Goal: Task Accomplishment & Management: Complete application form

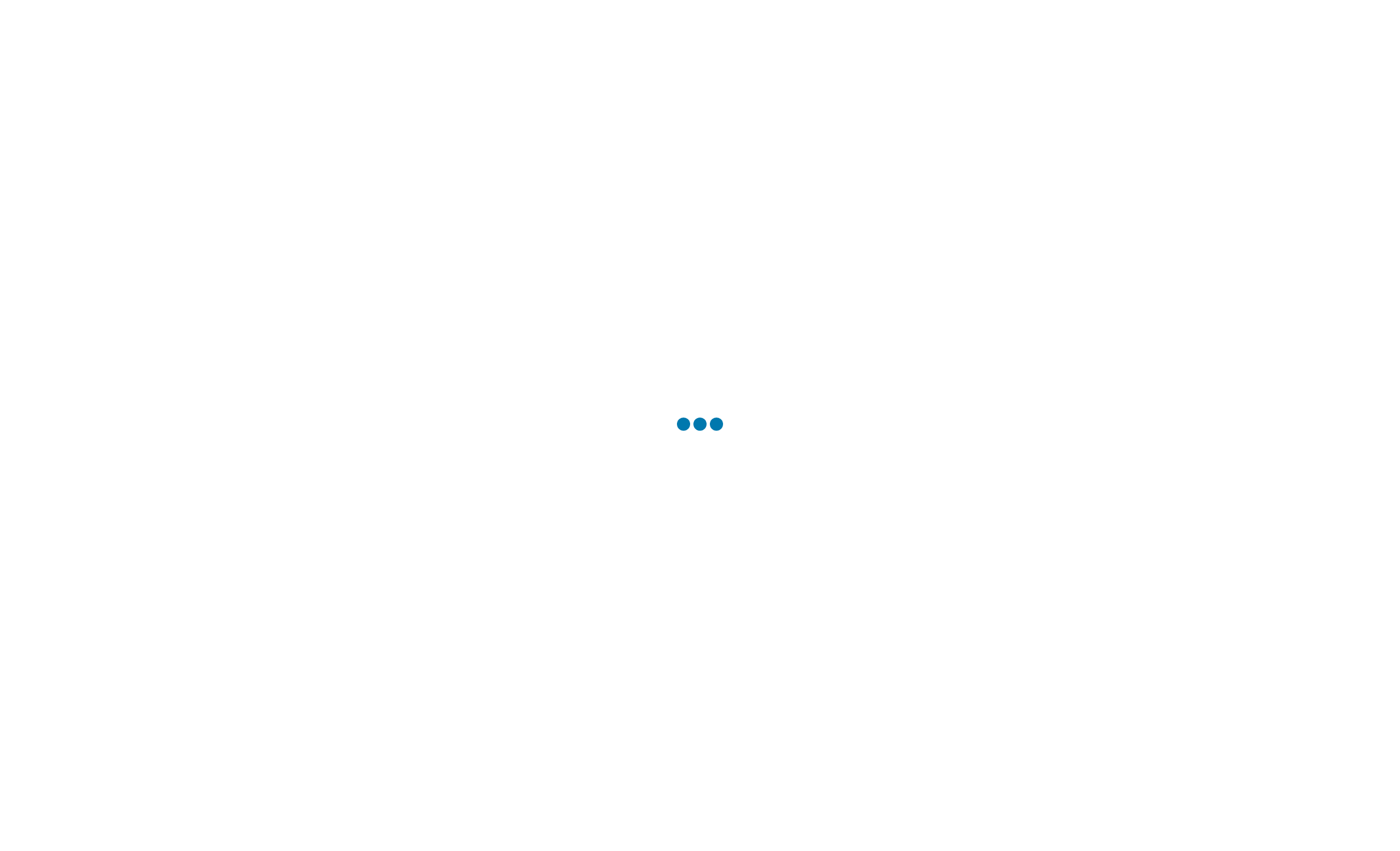
click at [701, 457] on div at bounding box center [700, 425] width 1400 height 851
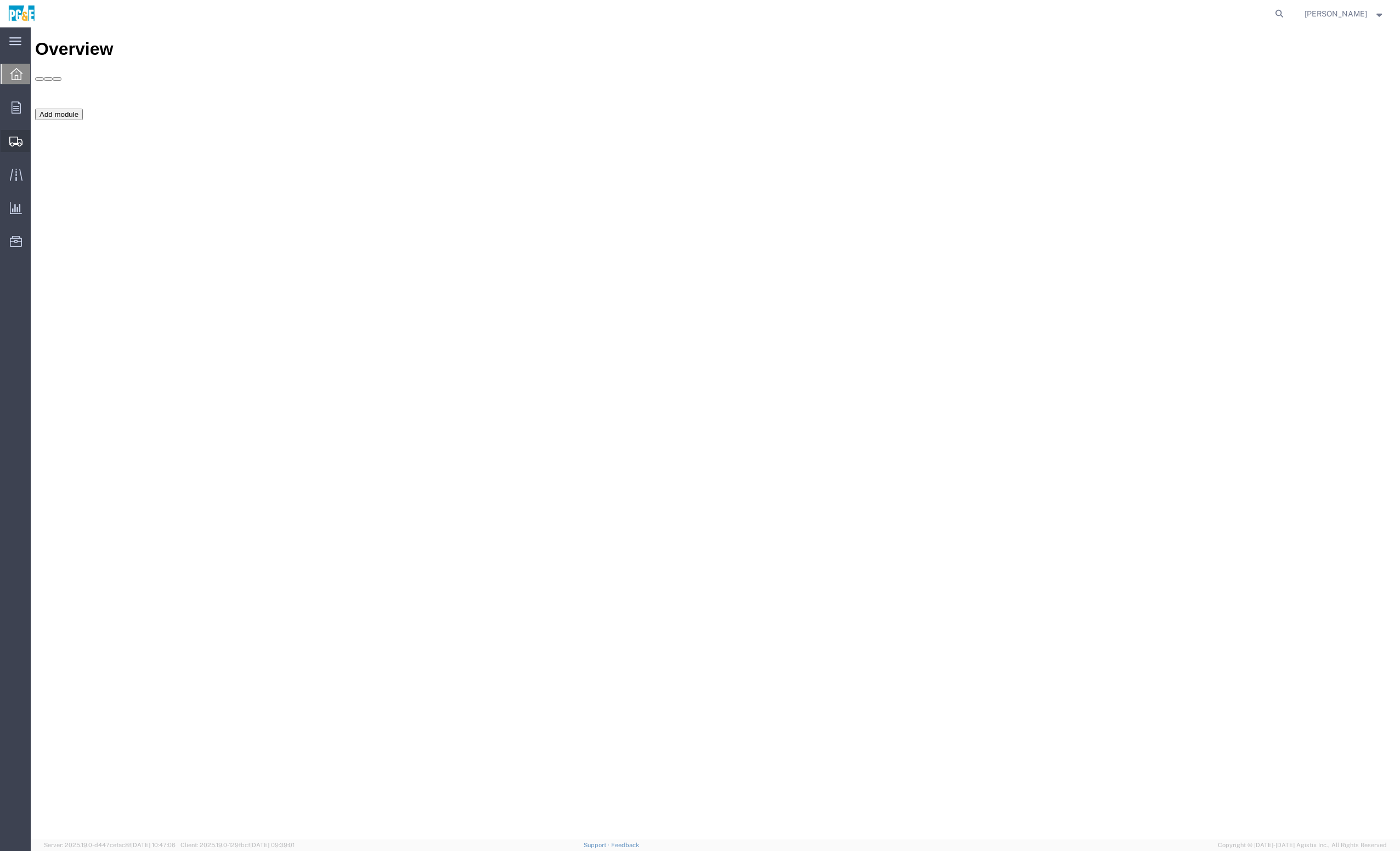
click at [0, 0] on span "Create from Template" at bounding box center [0, 0] width 0 height 0
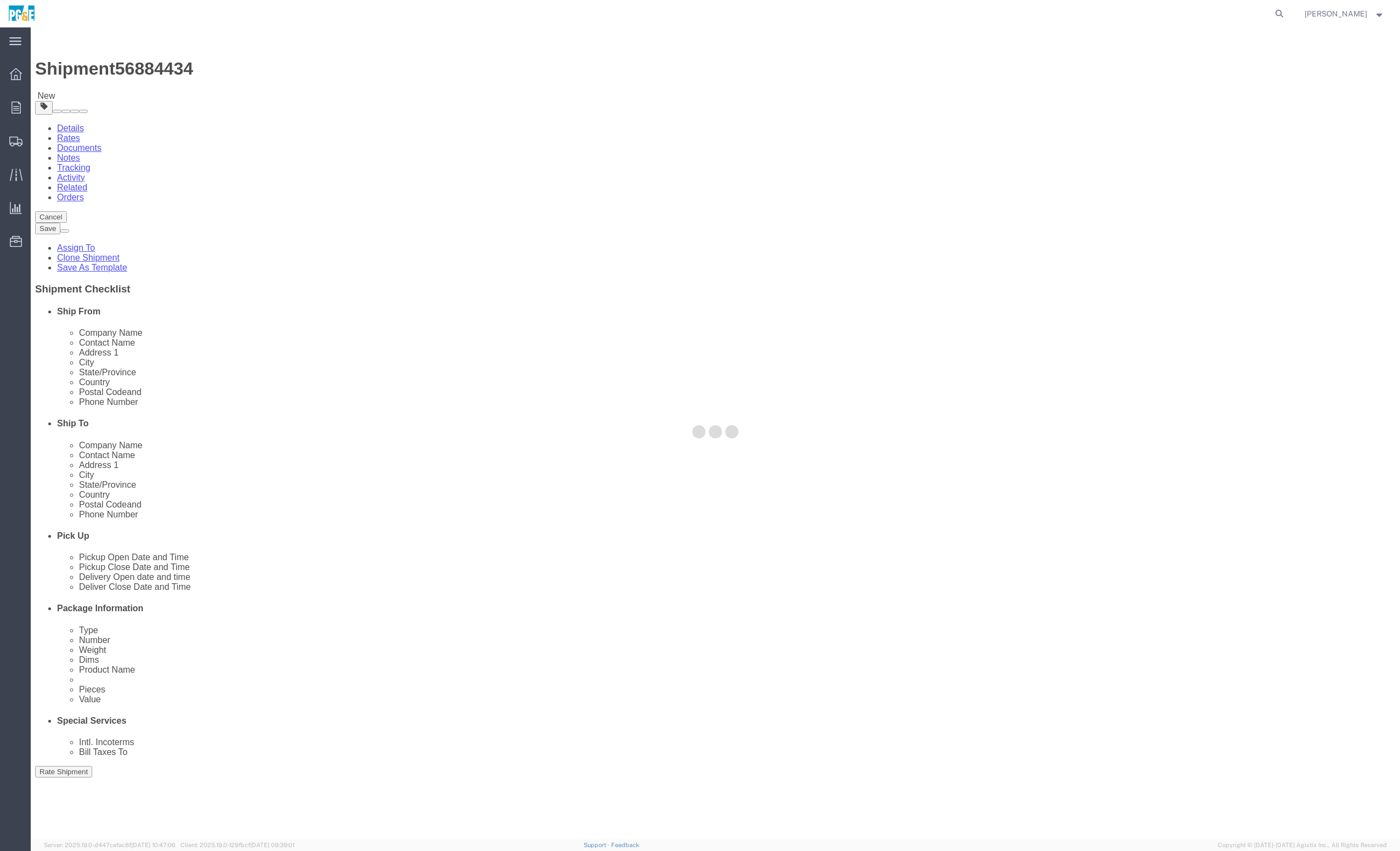
select select "38226"
select select "19922"
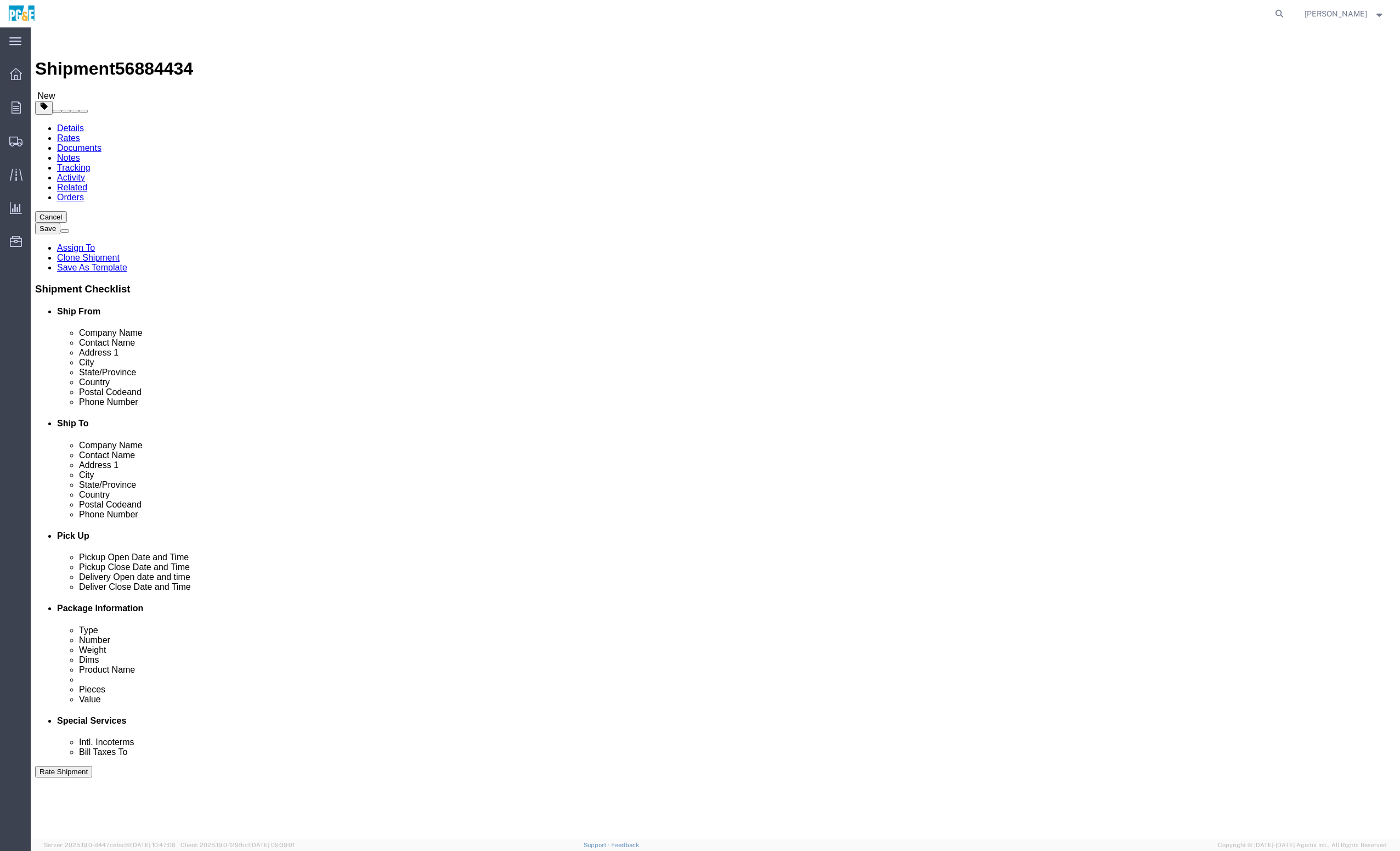
click input "415 985 5749"
type input "415 559-0709"
click input "text"
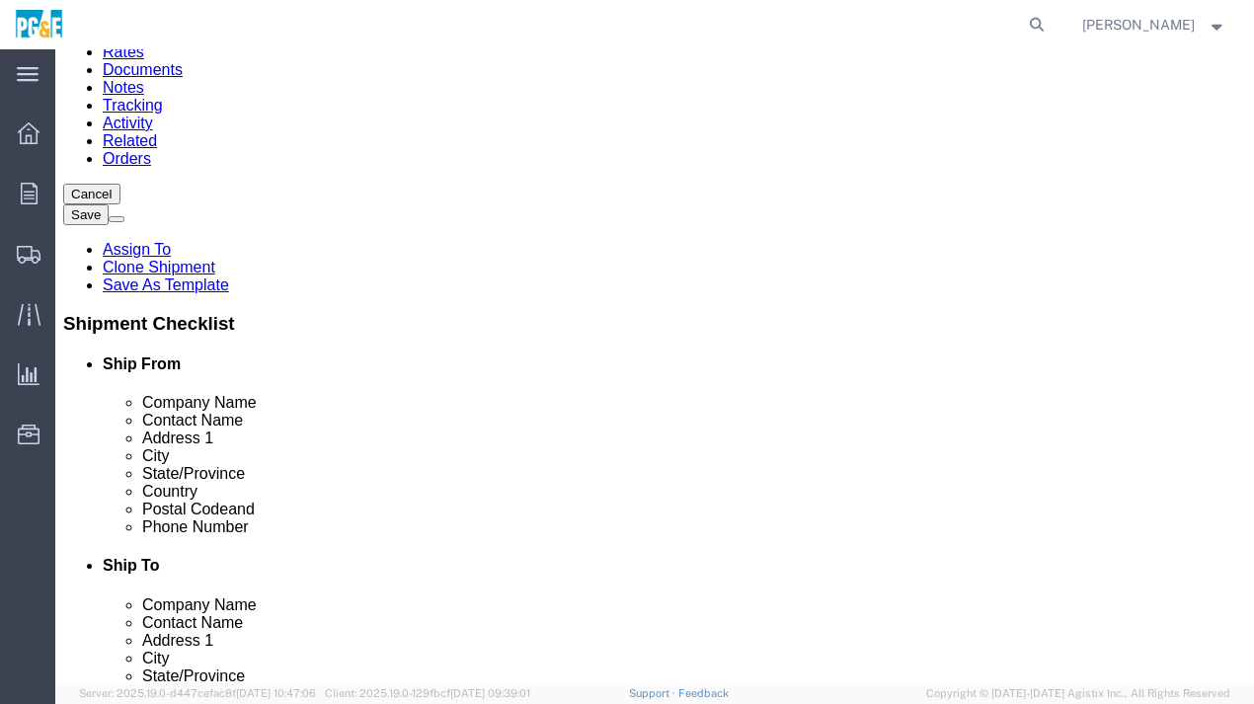
scroll to position [197, 0]
click input "text"
paste input "lrivas@wbeinc.com"
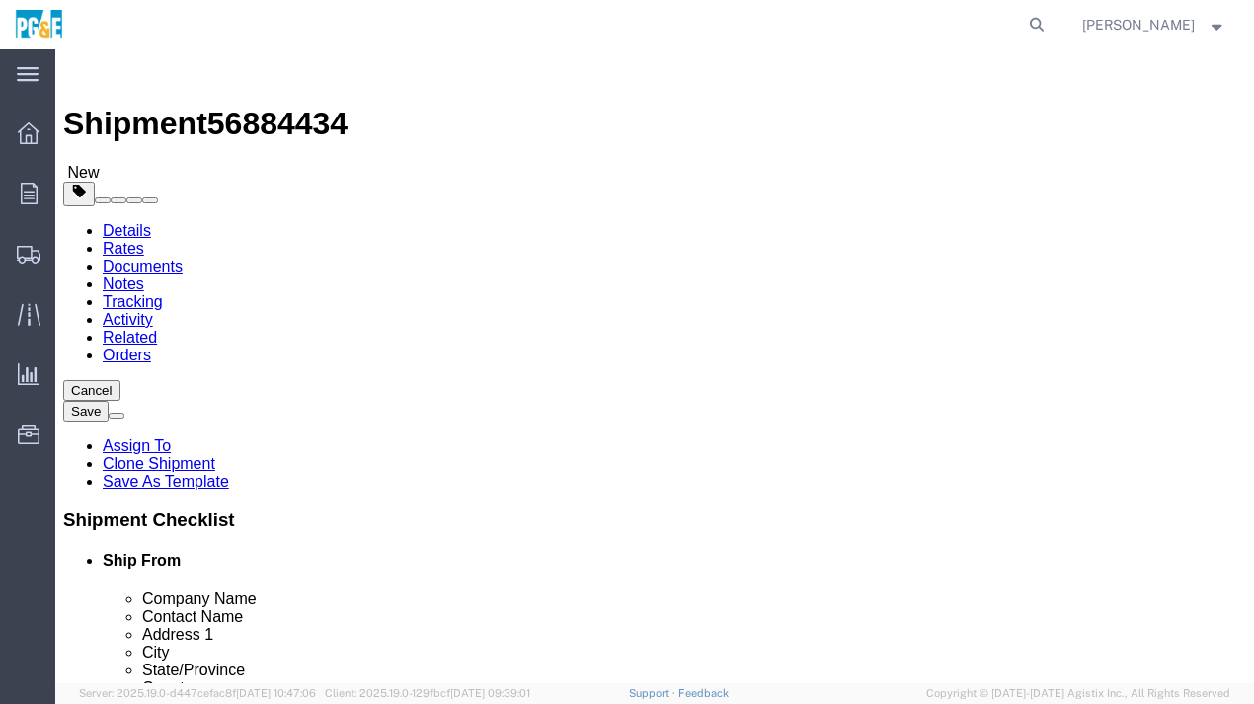
scroll to position [99, 0]
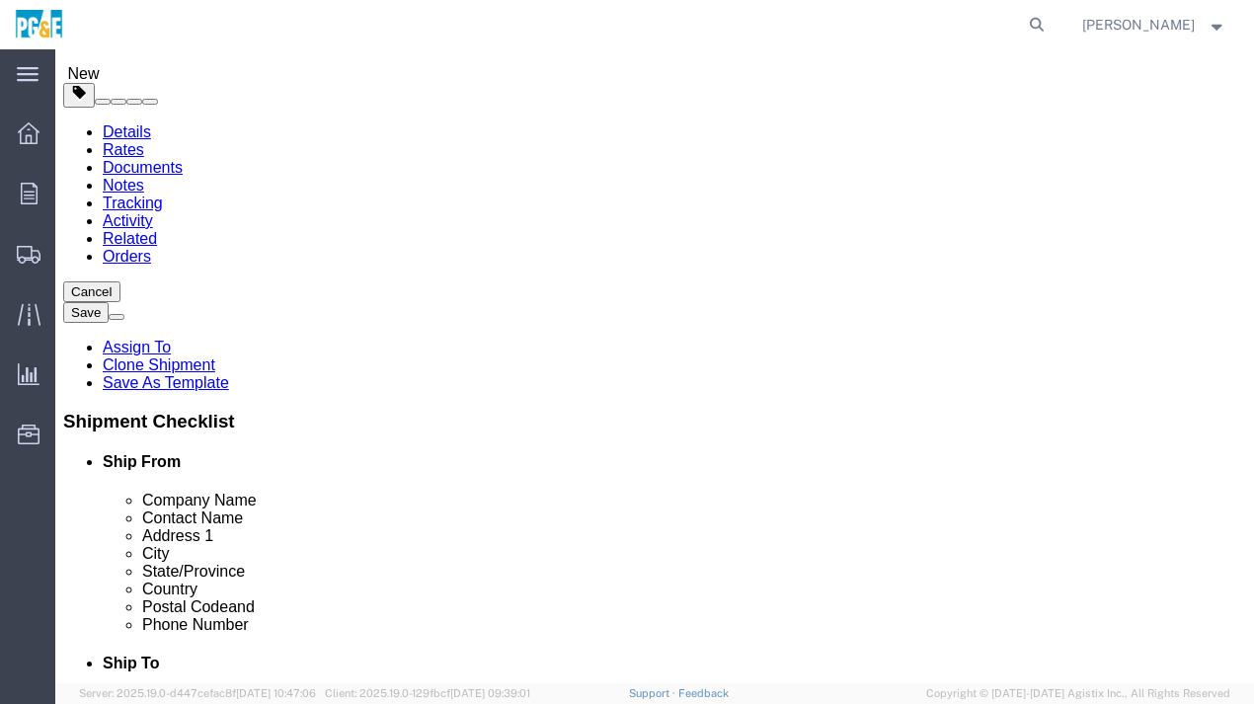
type input "lrivas@wbeinc.com"
checkbox input "true"
drag, startPoint x: 738, startPoint y: 335, endPoint x: 626, endPoint y: 346, distance: 113.1
click div "Location San Luis Obispo SC - Rad Van Bldg My Profile Location (OBSOLETE) BURNE…"
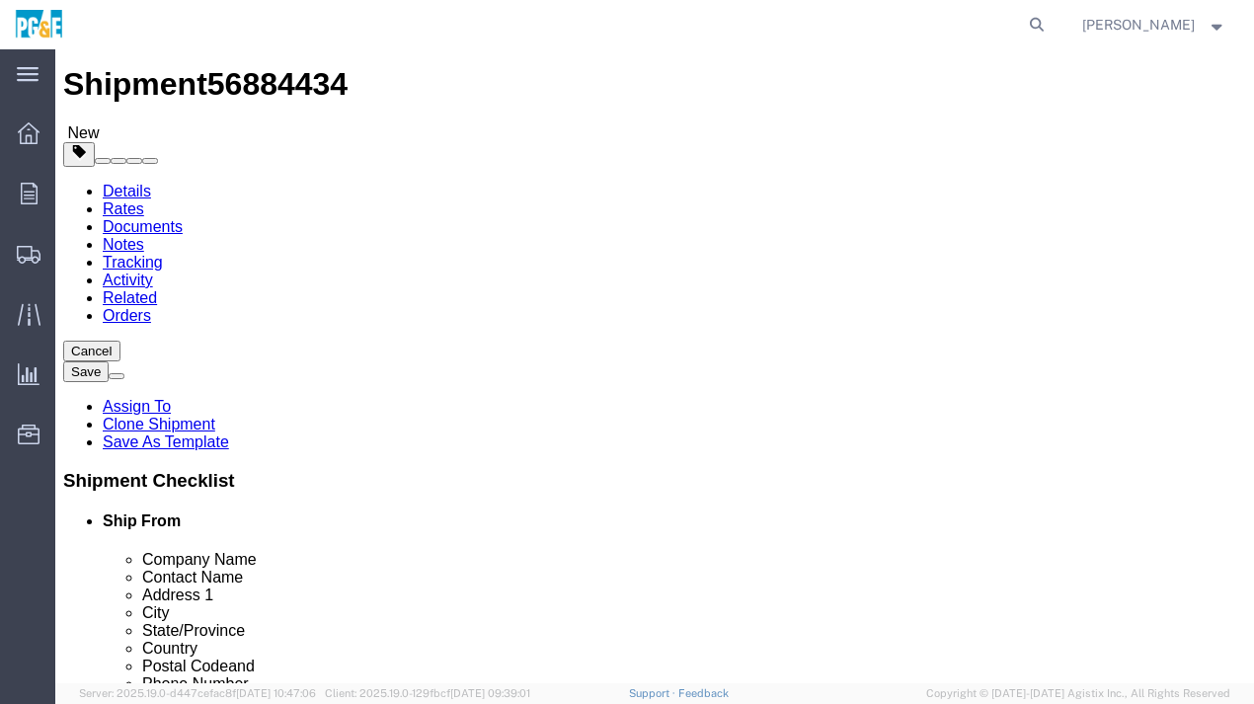
scroll to position [0, 0]
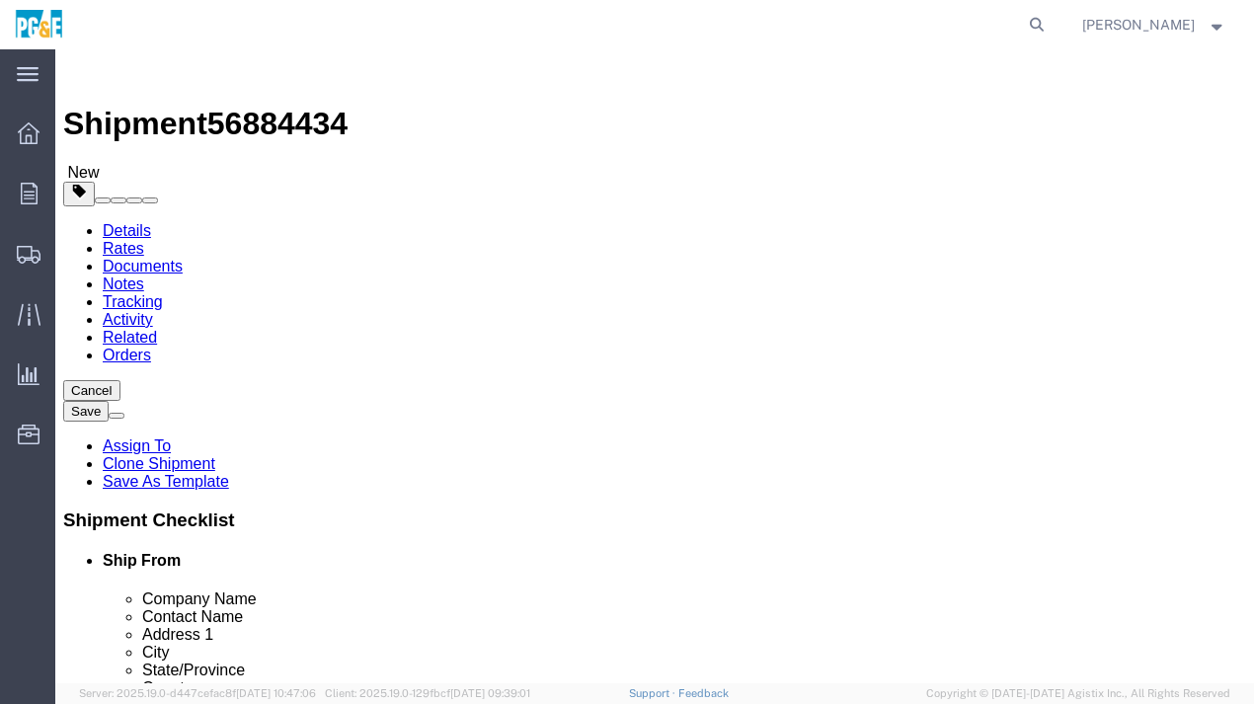
type input "Mr. Rivas"
type input "orovil"
select select "25003"
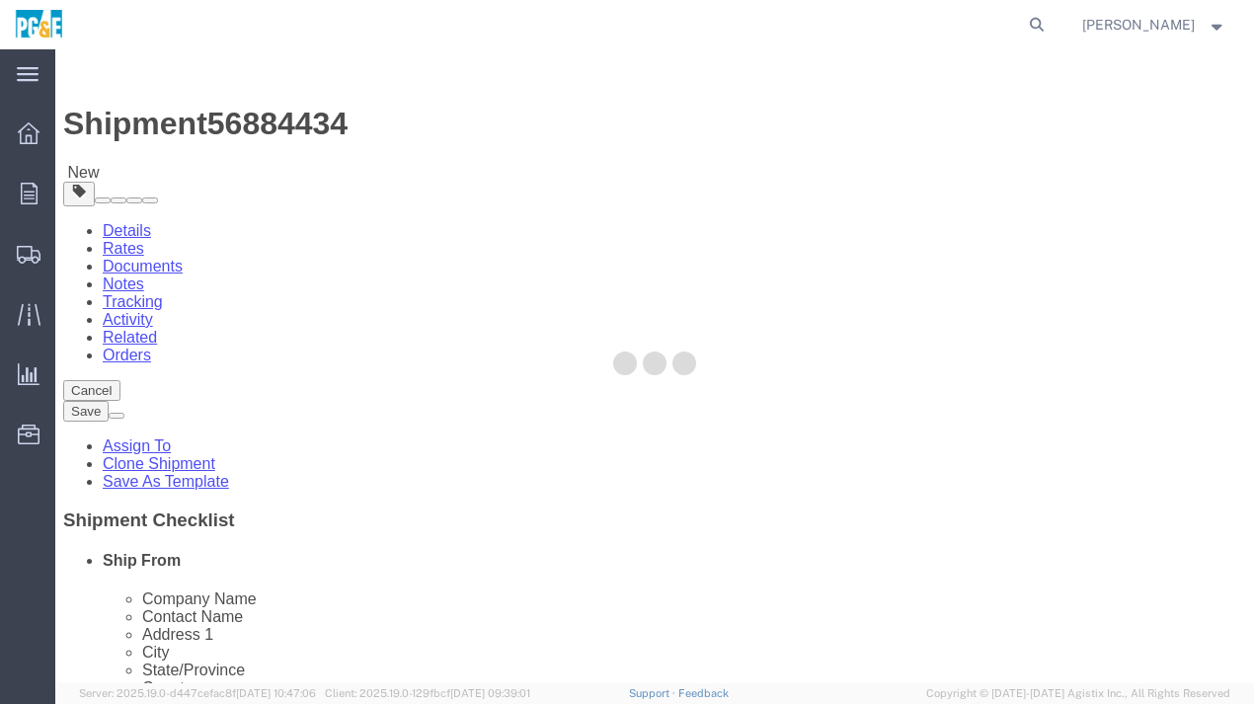
type input "140302"
type input "2226 VEATCH STREET"
type input "OROVILLE"
select select "CA"
type input "95965-5814"
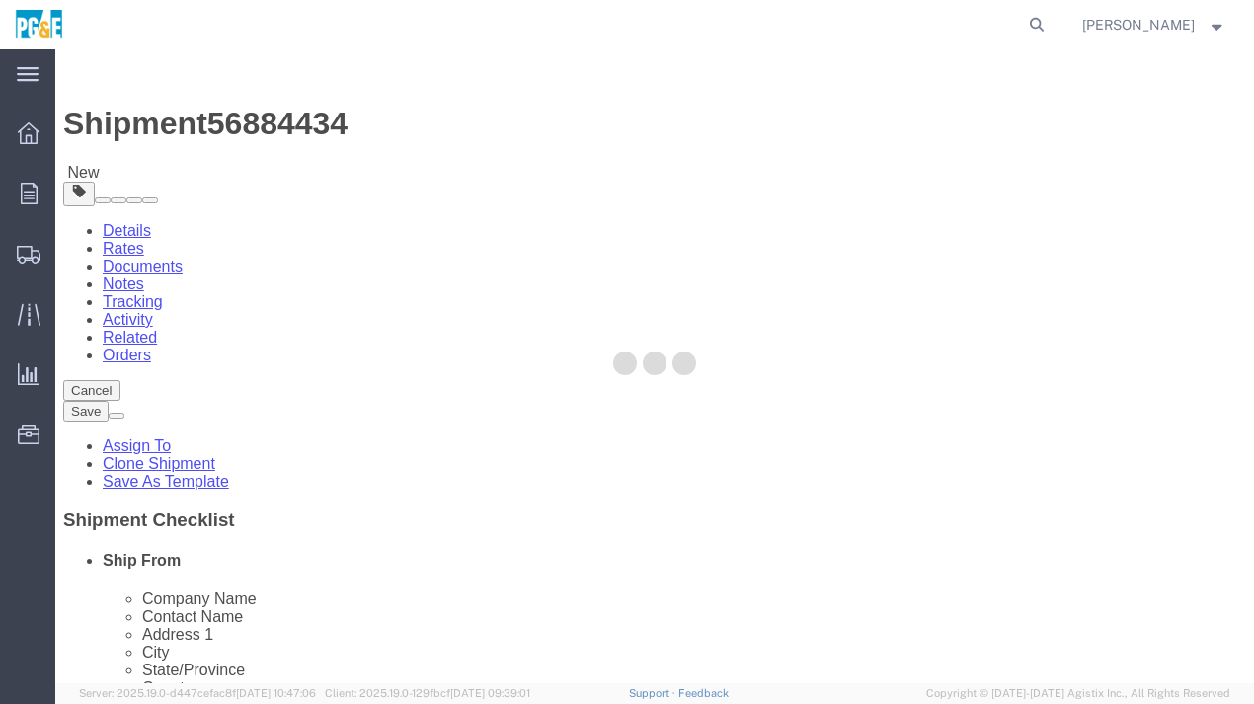
checkbox input "false"
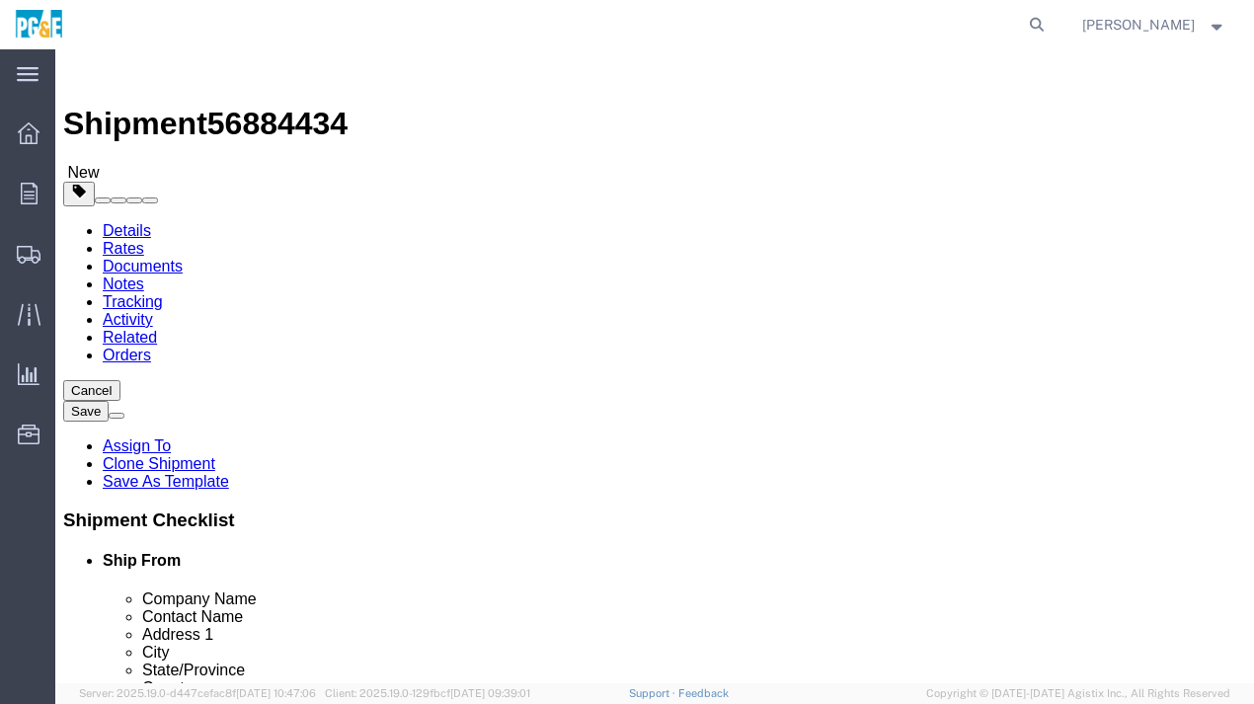
click input "text"
type input "L"
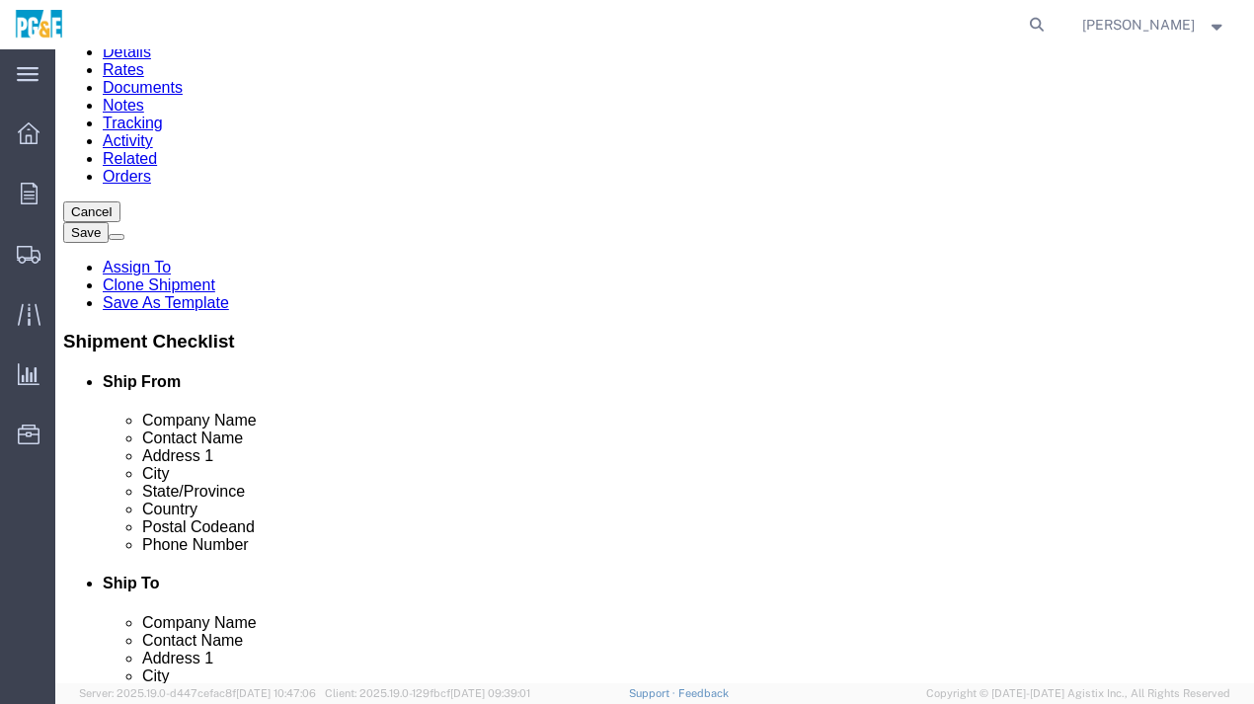
scroll to position [197, 0]
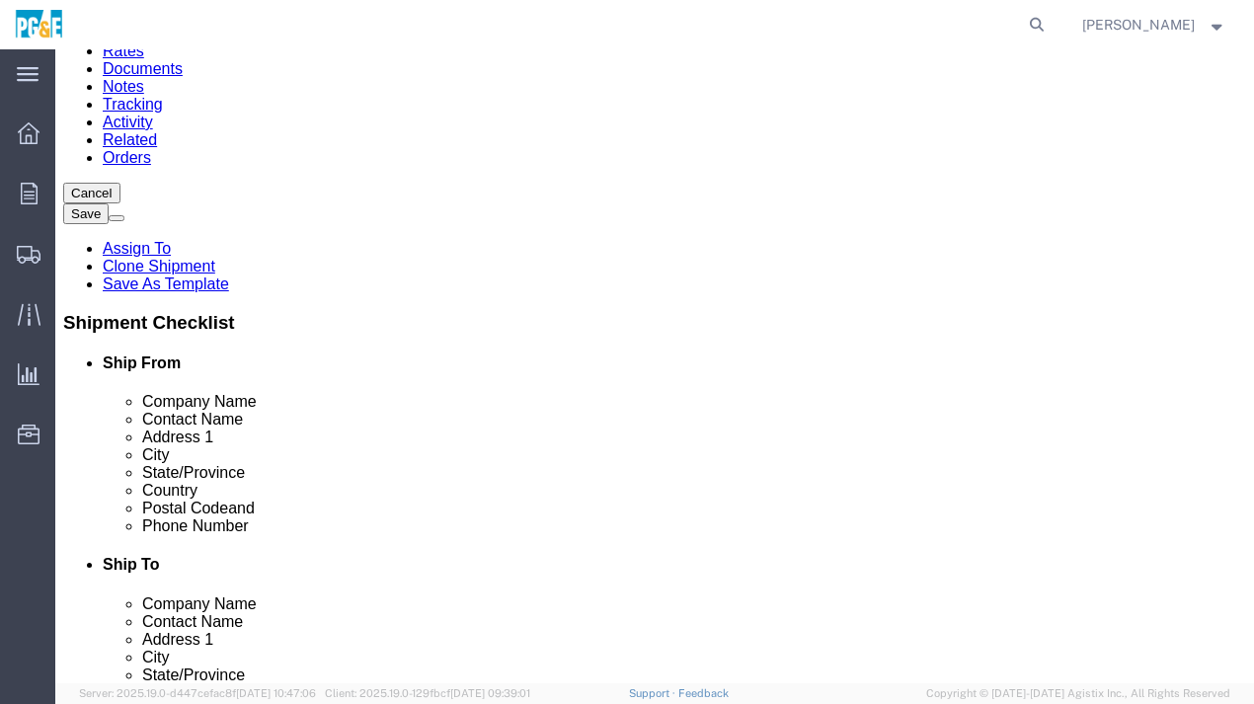
type input "Mr. Rivas"
click input "text"
type input "1"
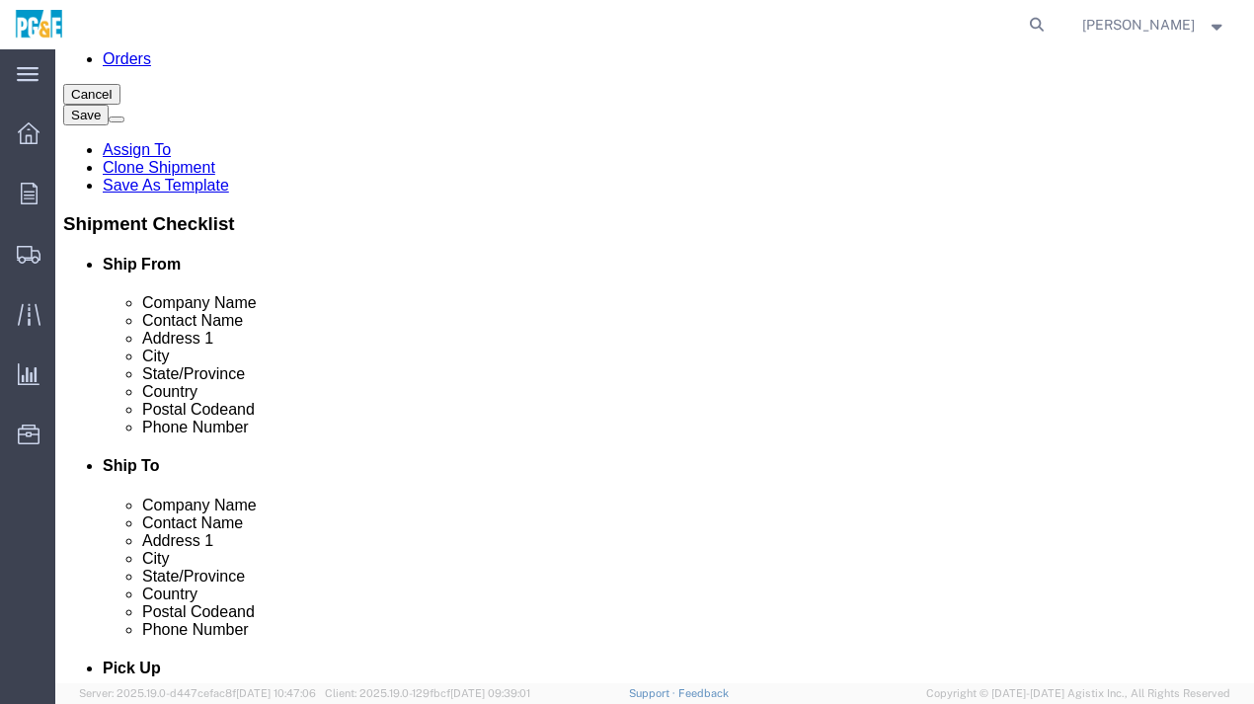
type input "415-559-0709"
click input "text"
paste input "lrivas@wbeinc.com"
type input "lrivas@wbeinc.com"
click input "checkbox"
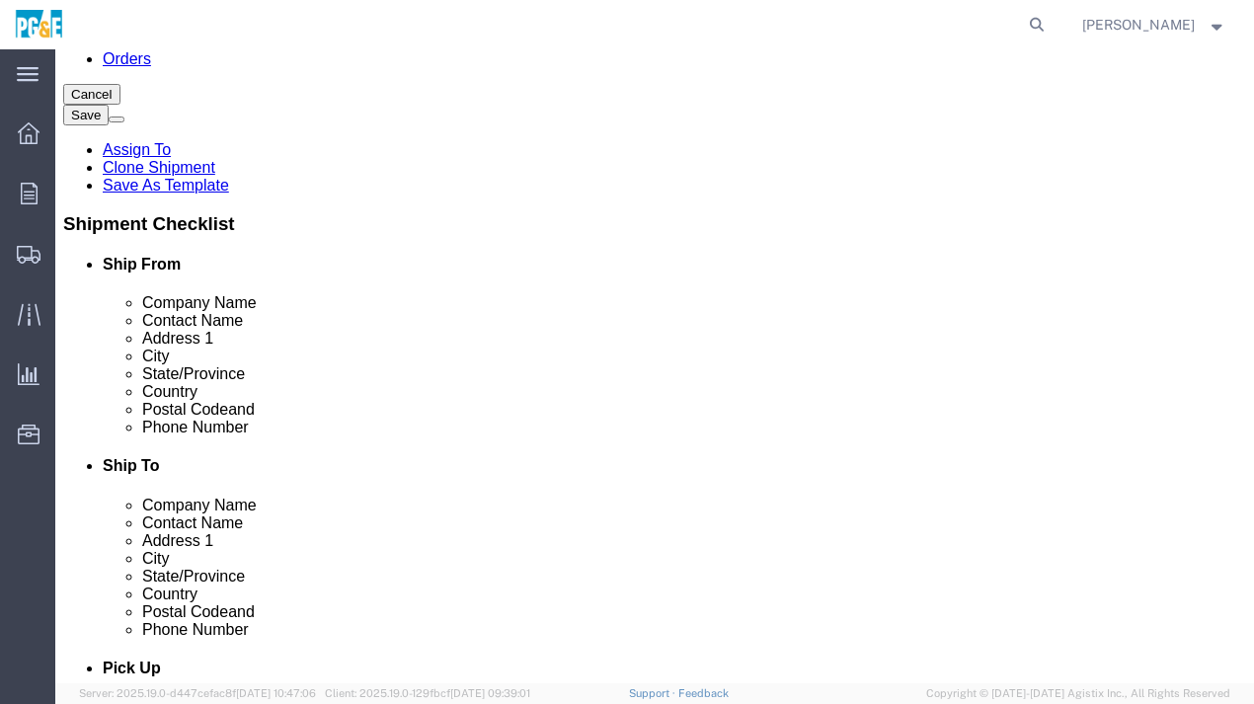
click label
click input "checkbox"
checkbox input "true"
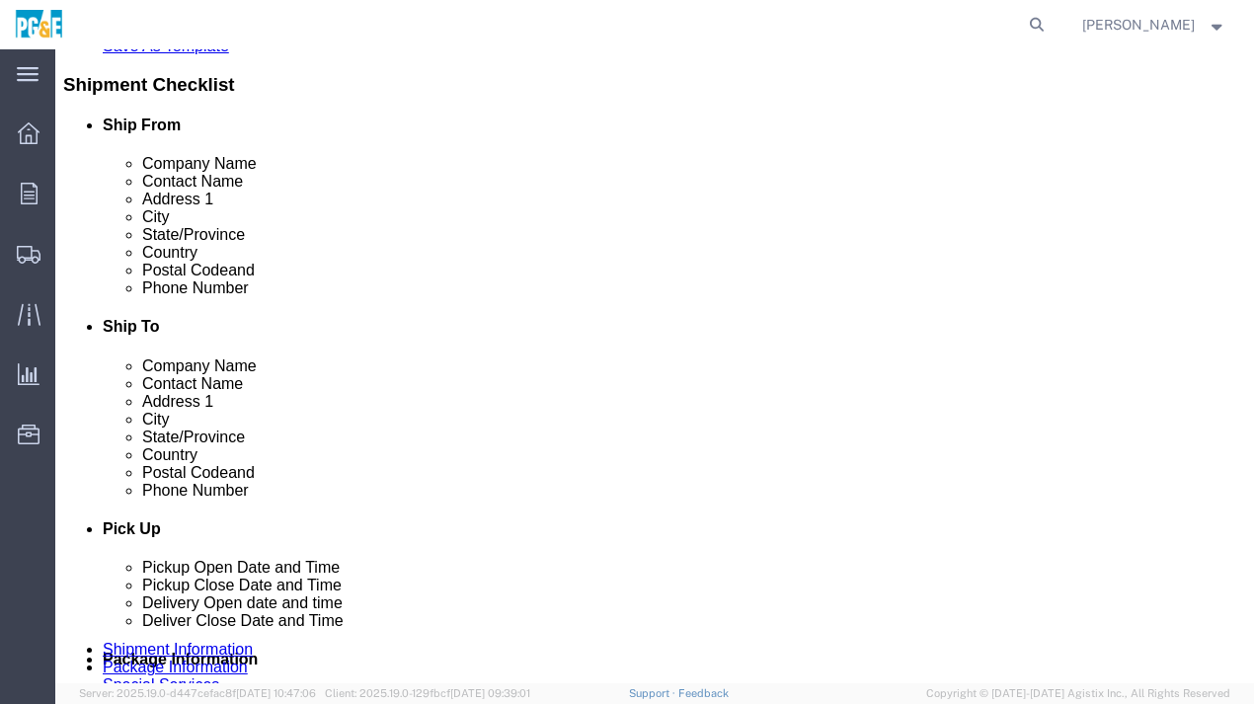
scroll to position [494, 0]
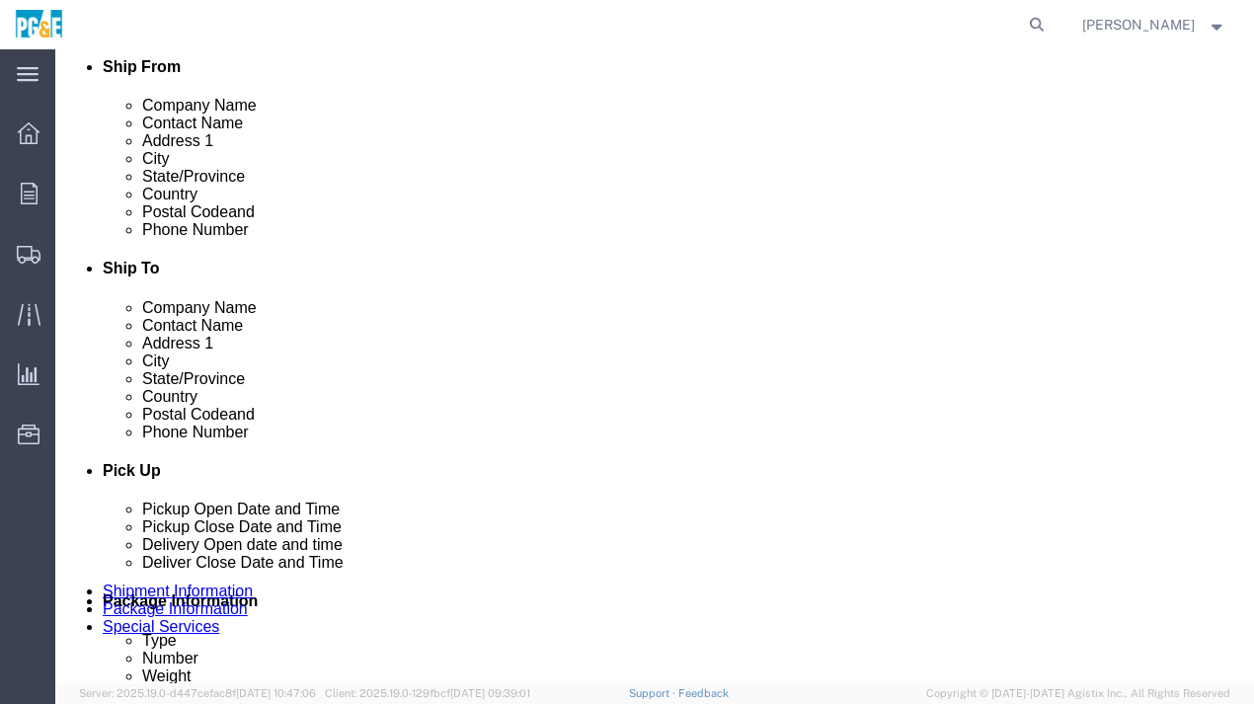
click div "Sep 19 2025 3:41 PM"
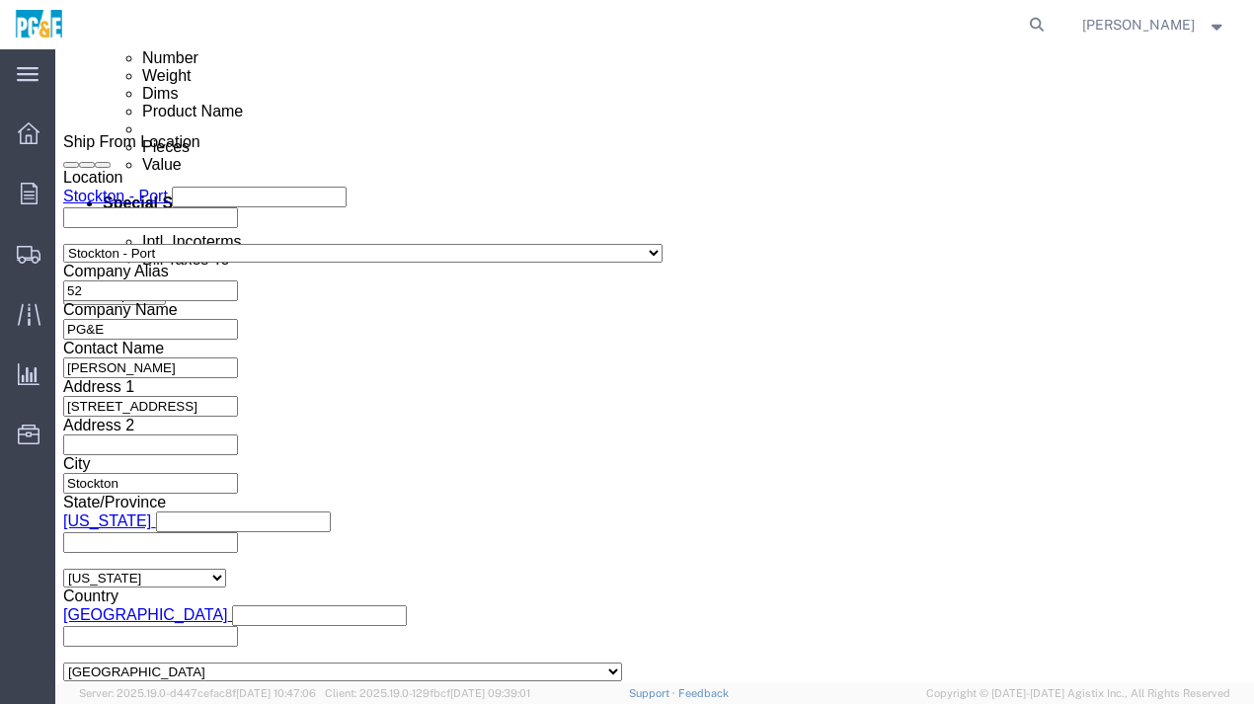
drag, startPoint x: 176, startPoint y: 316, endPoint x: 207, endPoint y: 341, distance: 40.1
click div "Open Time 3:41 PM Sep 24 2025 3:41 PM - Sep 24 2025 3:41 PM Cancel Apply"
type input "0700"
click button "Apply"
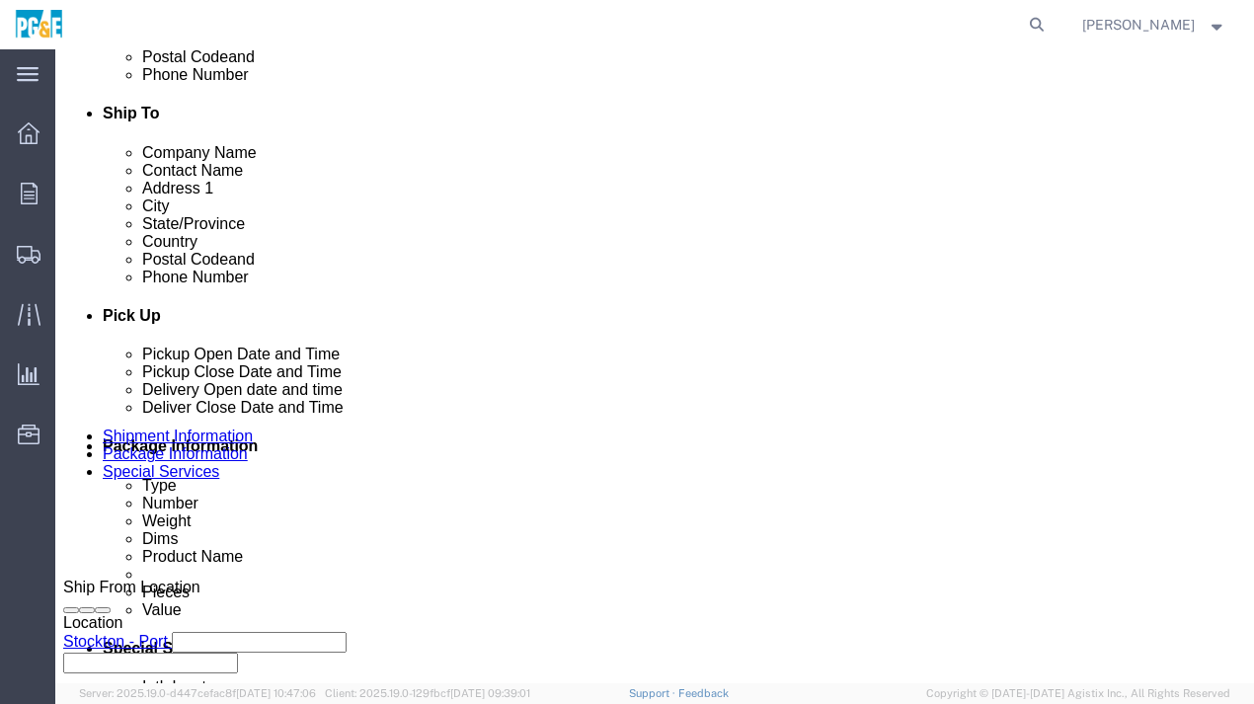
scroll to position [640, 0]
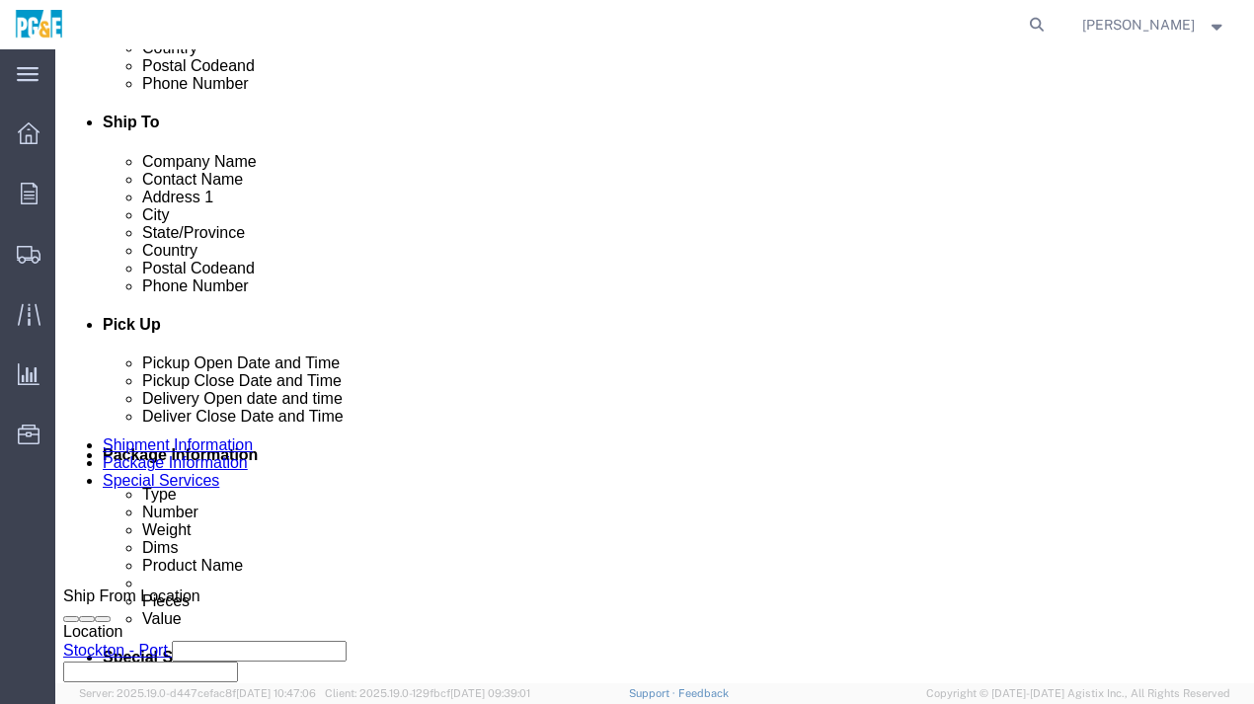
click div "Sep 24 2025 8:00 AM"
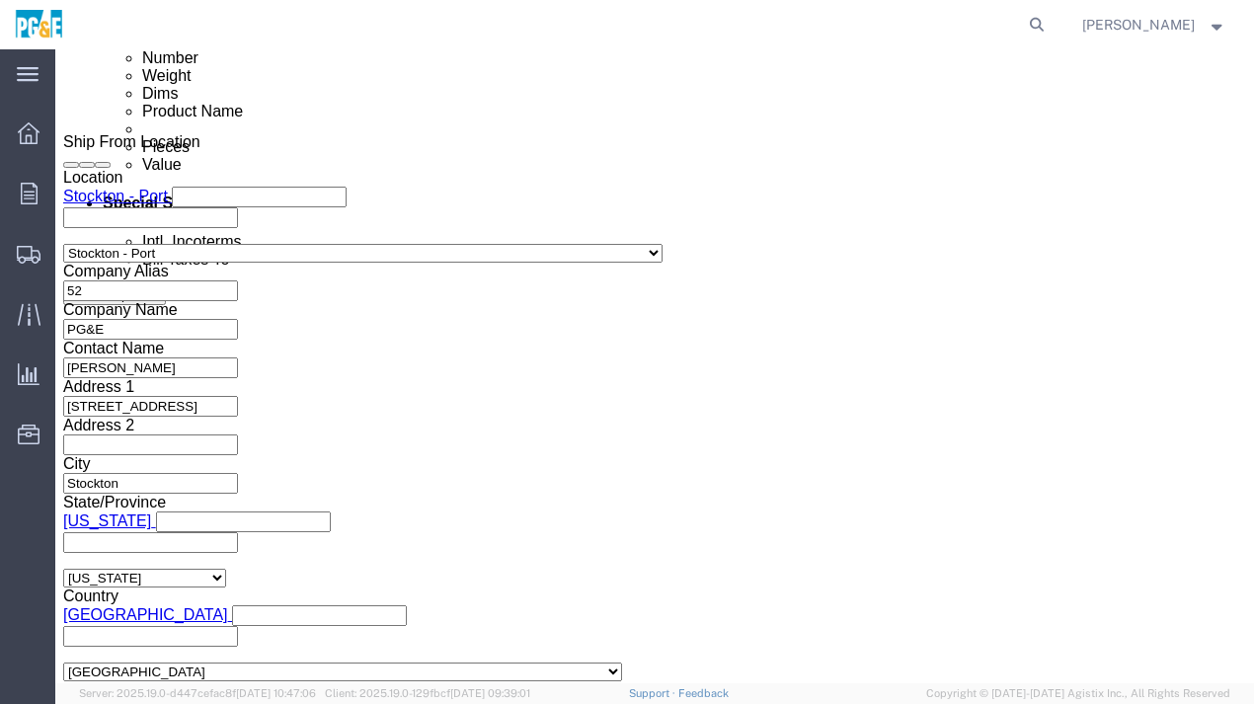
click input "8:00 AM"
type input "8:30 AM"
click button "Apply"
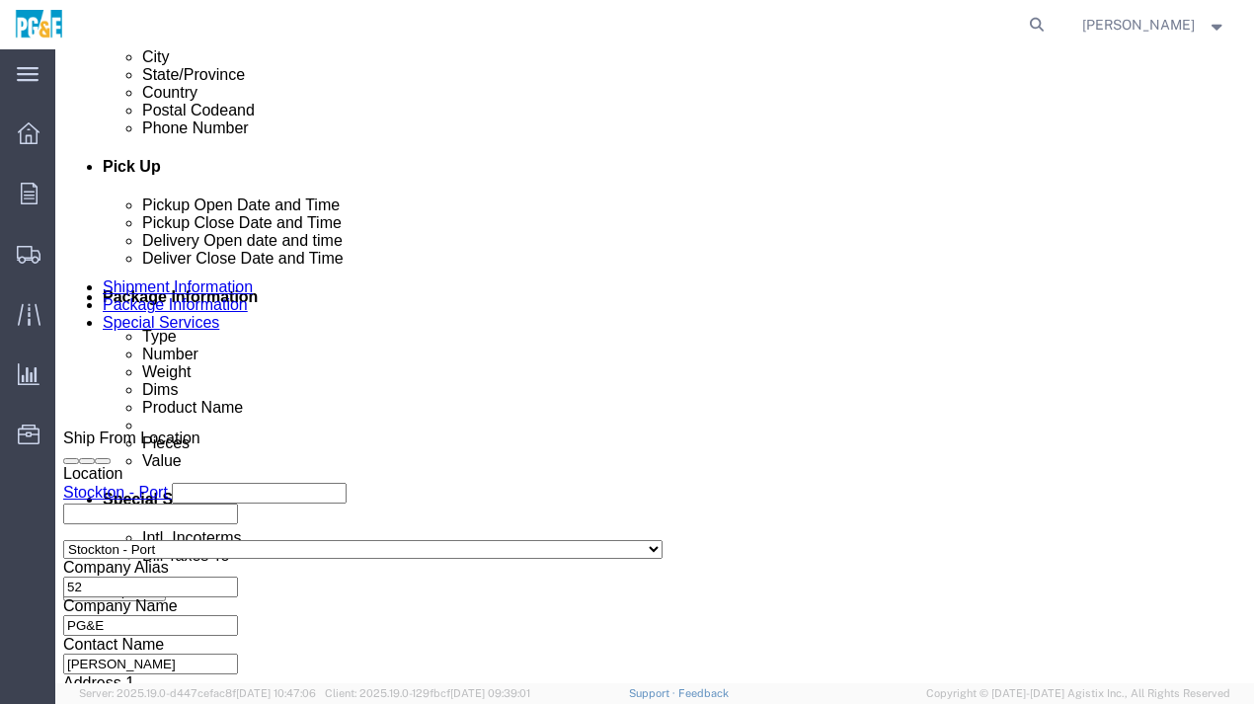
click div
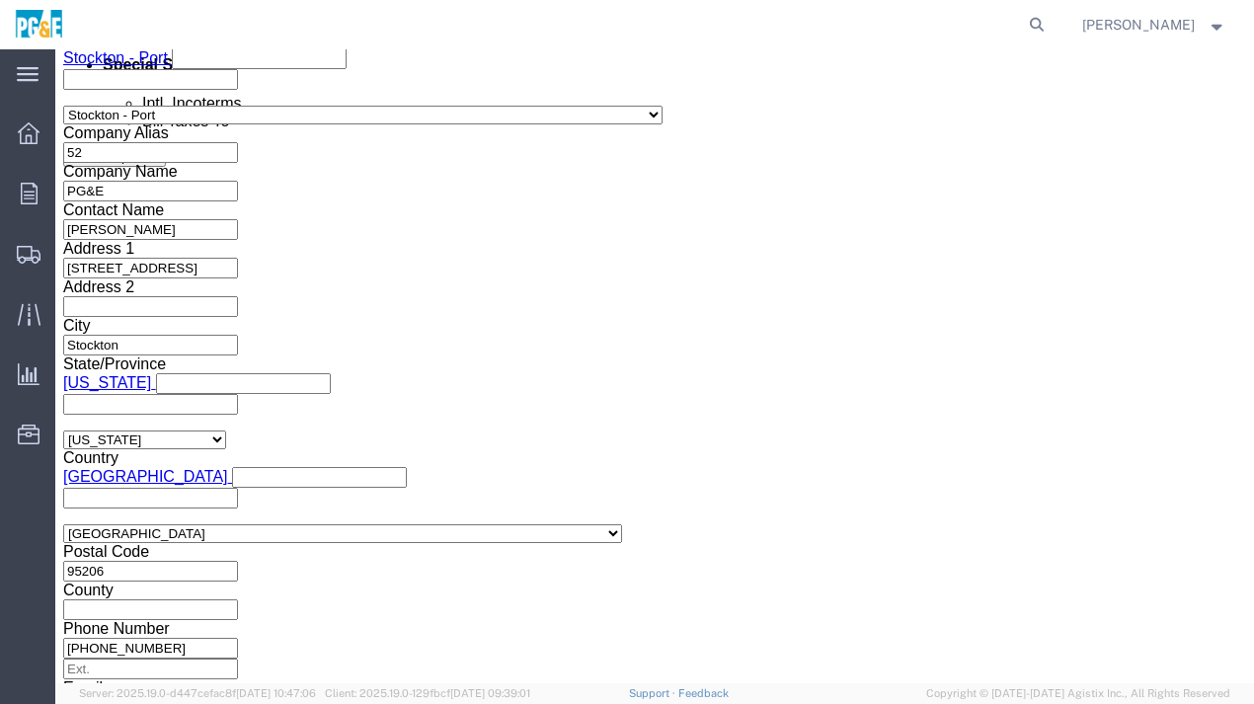
click button "Apply"
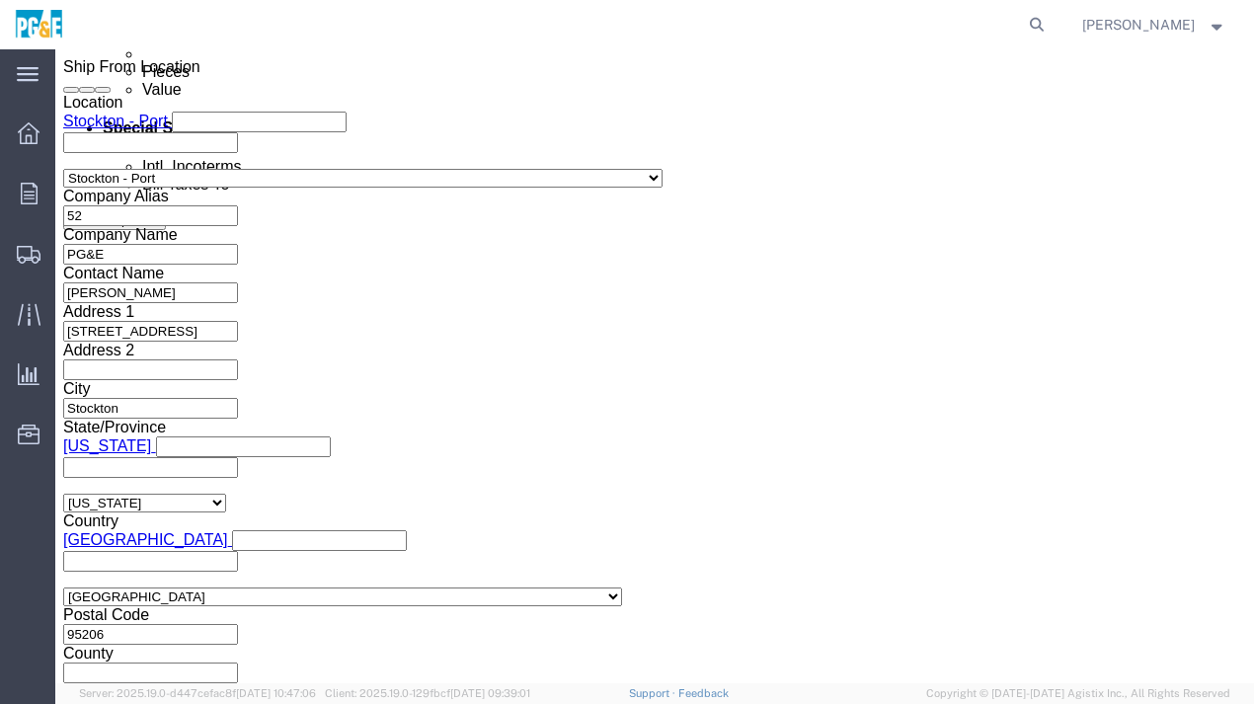
scroll to position [936, 0]
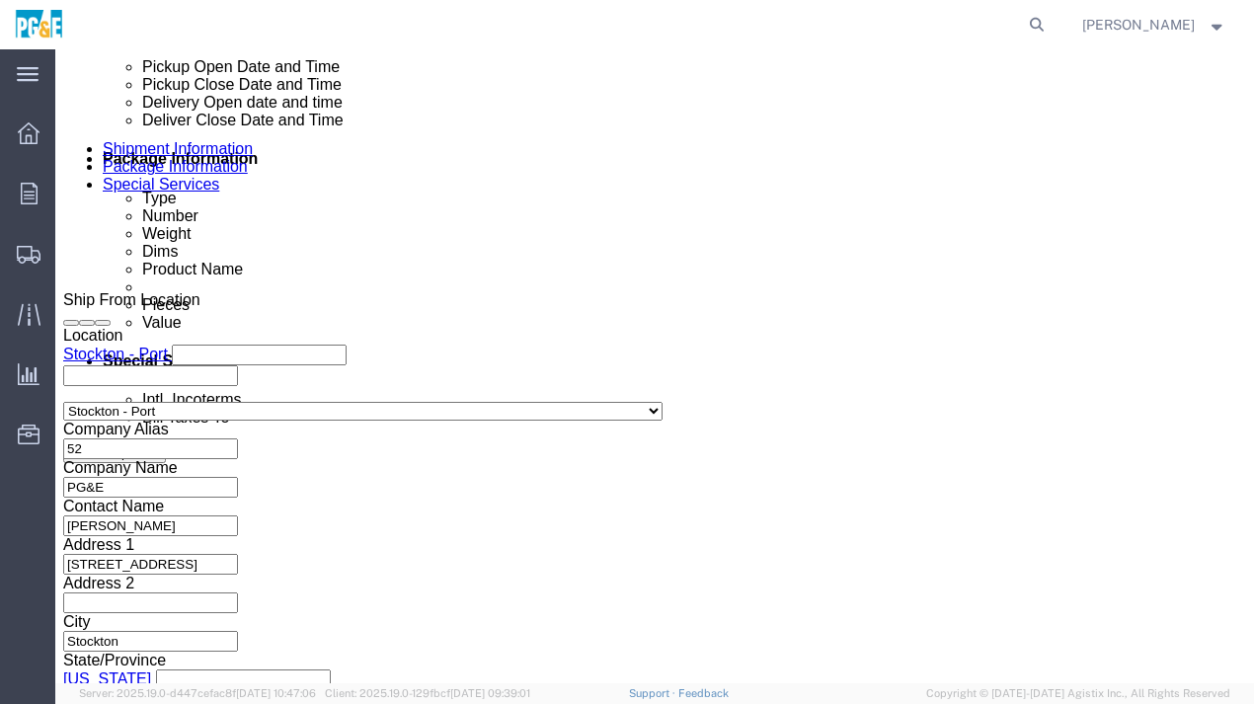
click div
click input "2:00 AM"
type input "2:00 Pm"
click button "Apply"
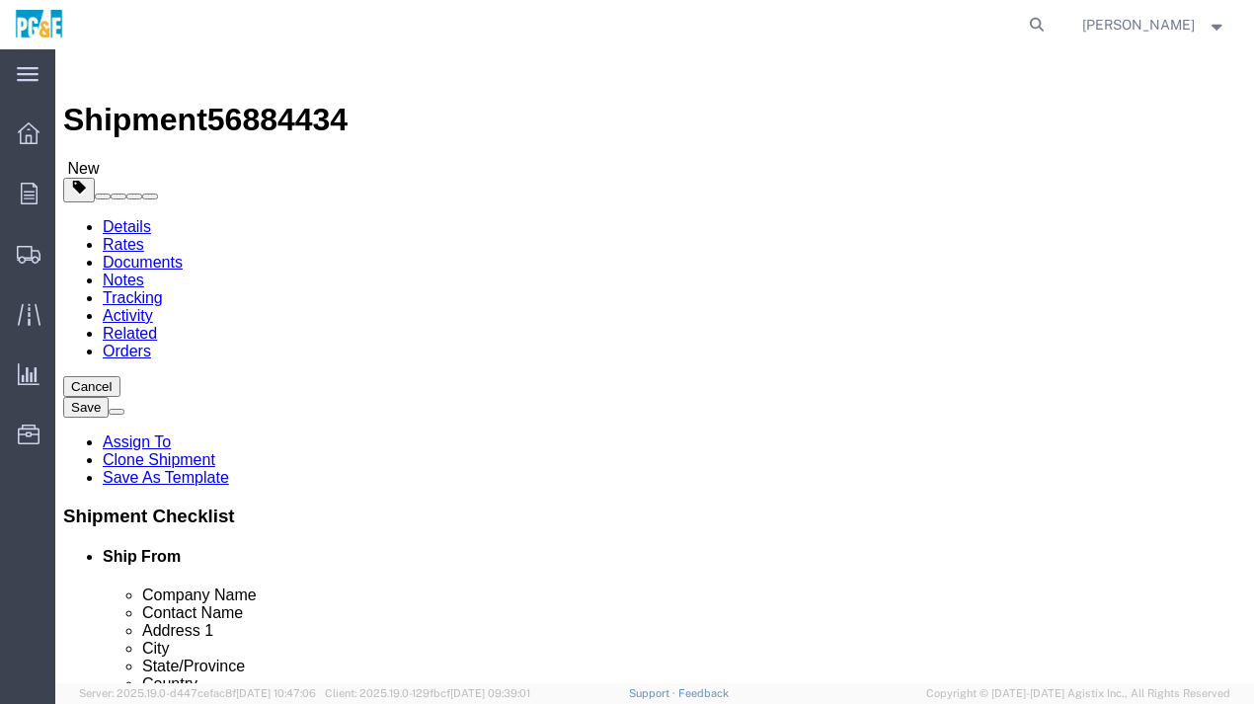
scroll to position [0, 0]
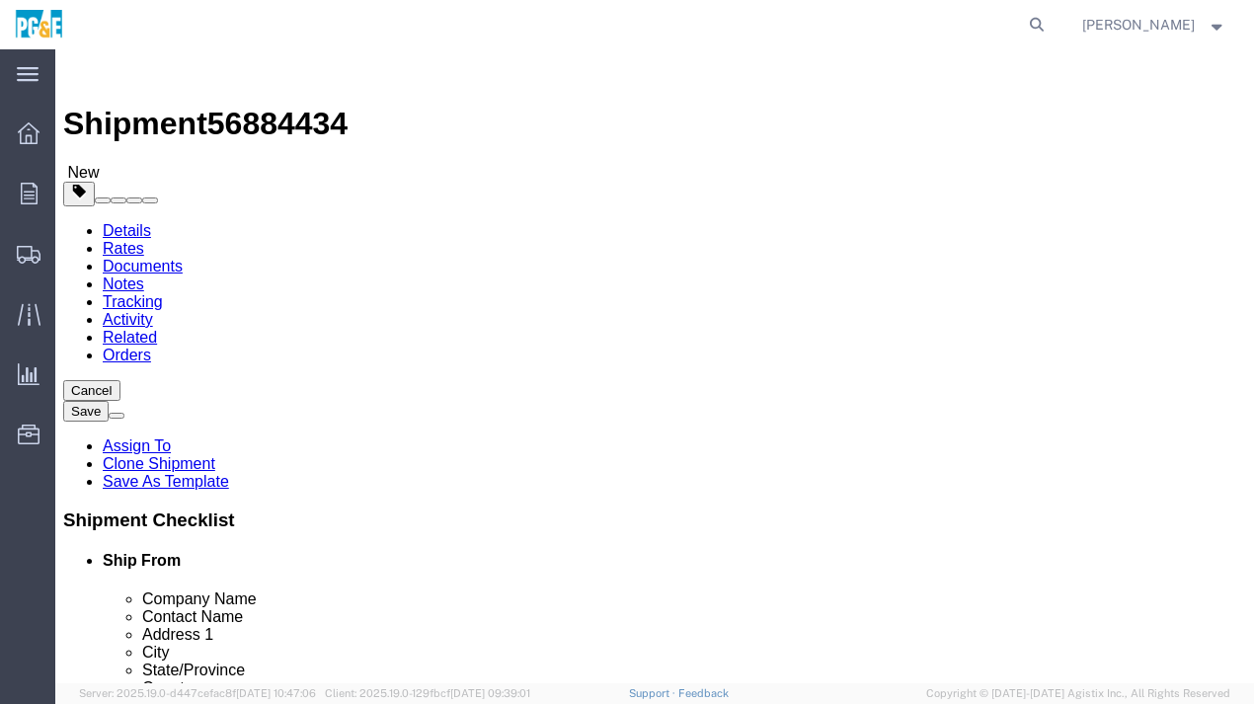
click link "Package Information"
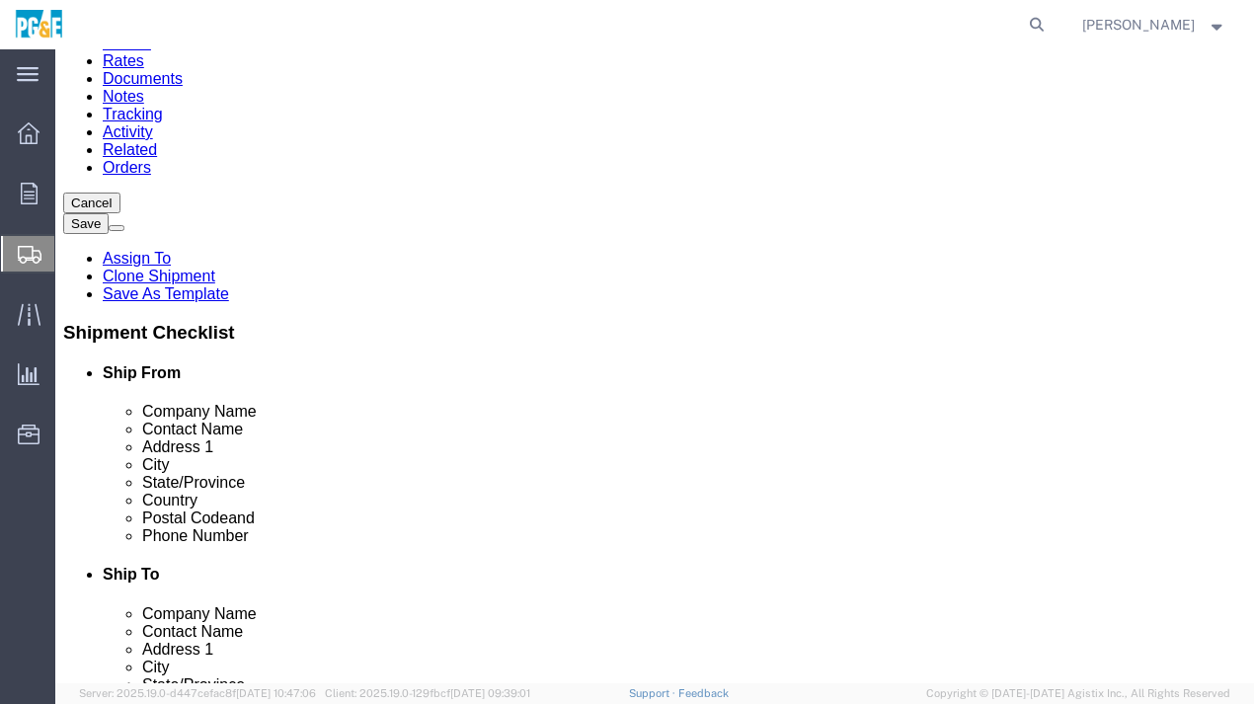
scroll to position [197, 0]
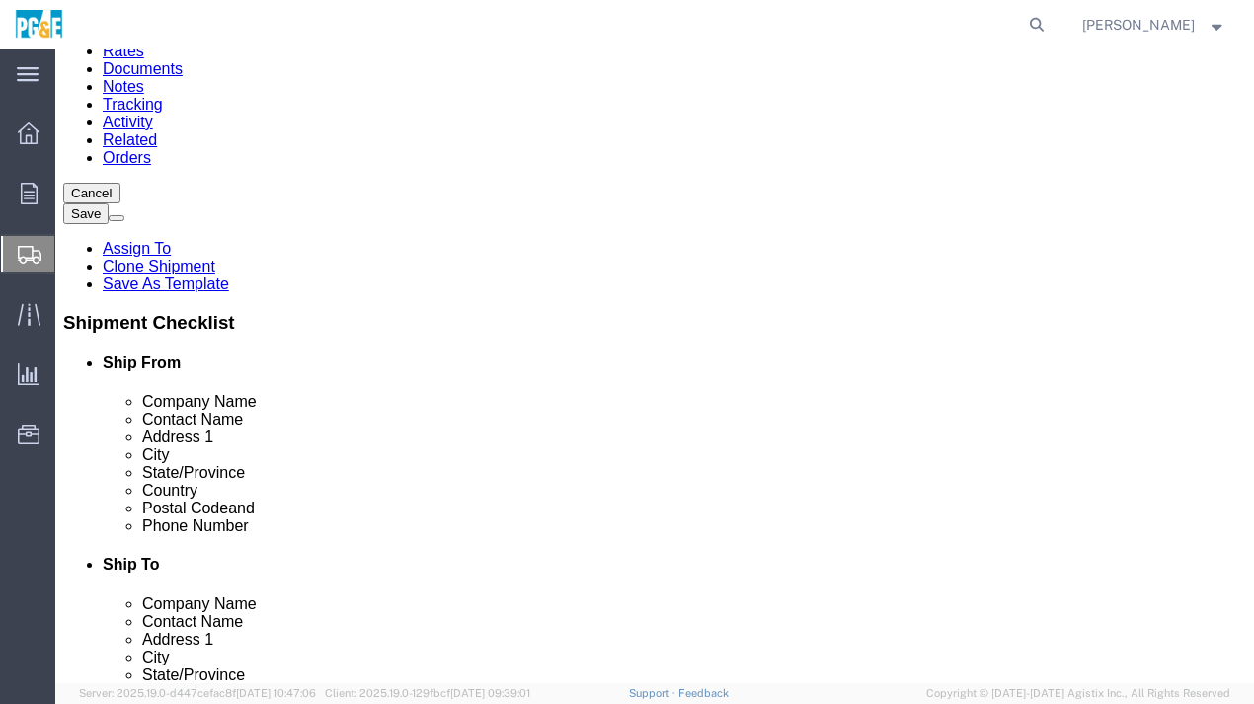
click link "Delete this content"
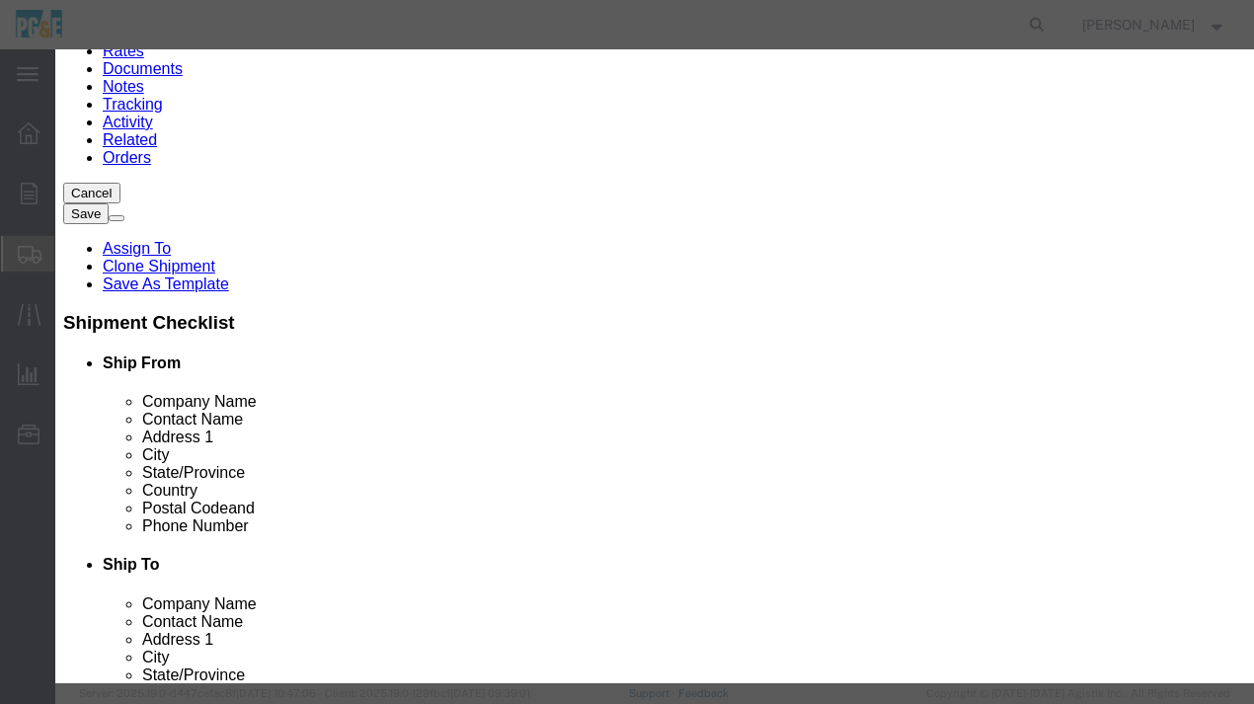
click button "Yes"
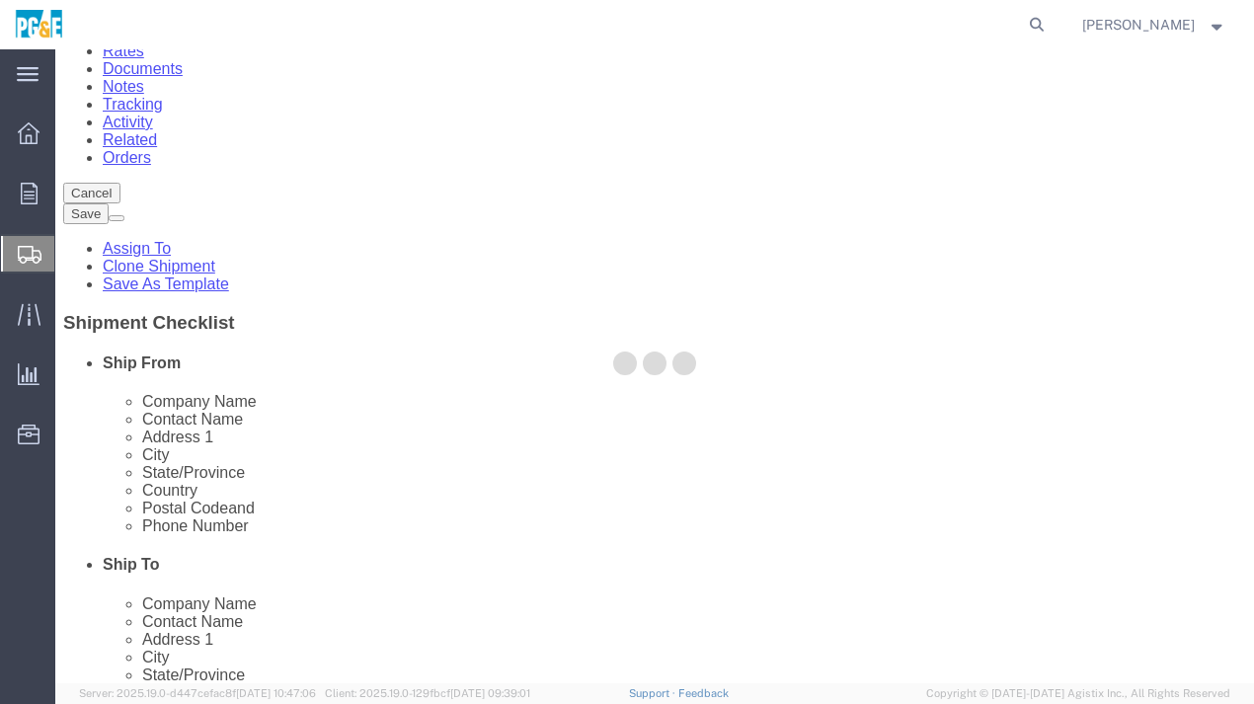
select select "PSNS"
select select "CBOX"
select select "NKCR"
select select "PSNS"
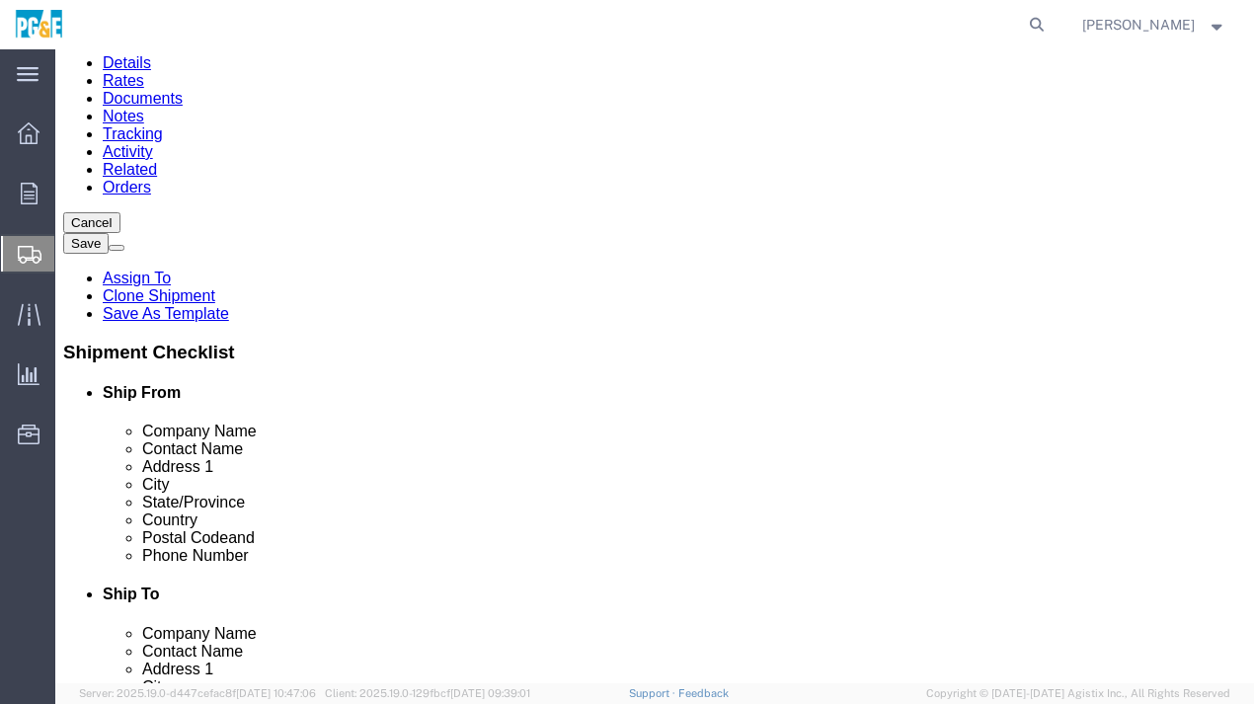
click dd "2000.00 USD"
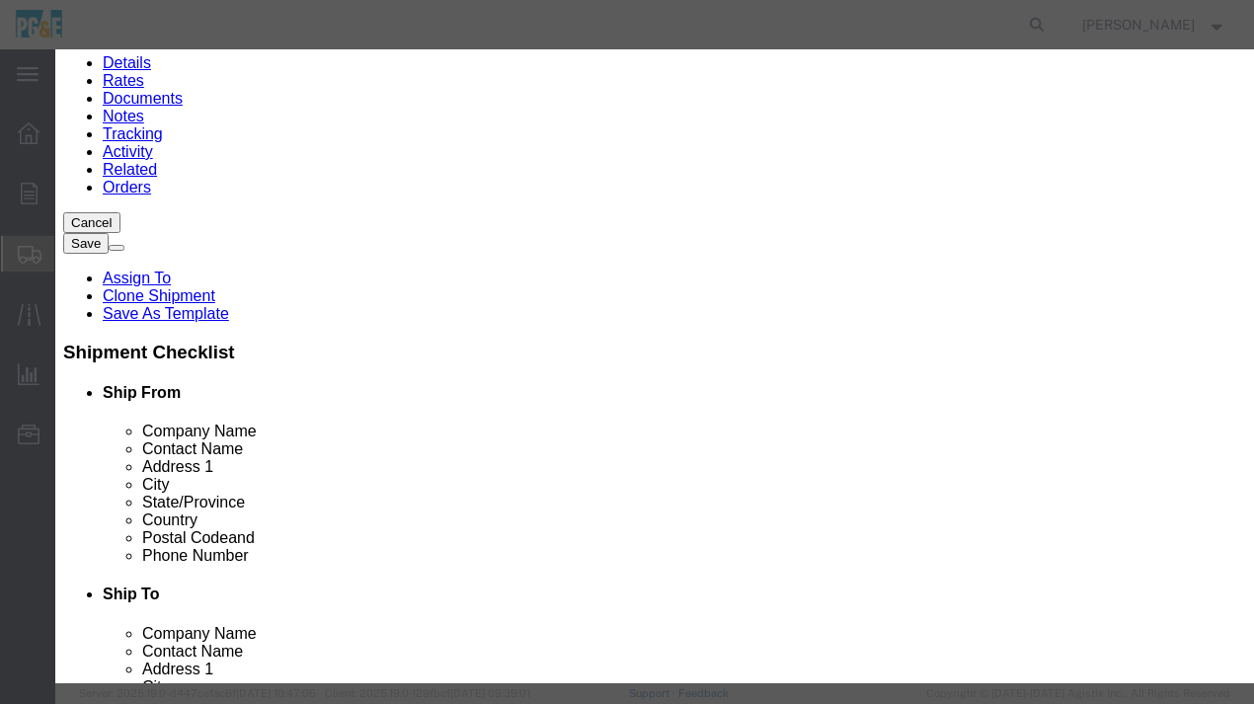
click input "11.00"
type input "10.00"
type input "1818.18"
click button "Save & Close"
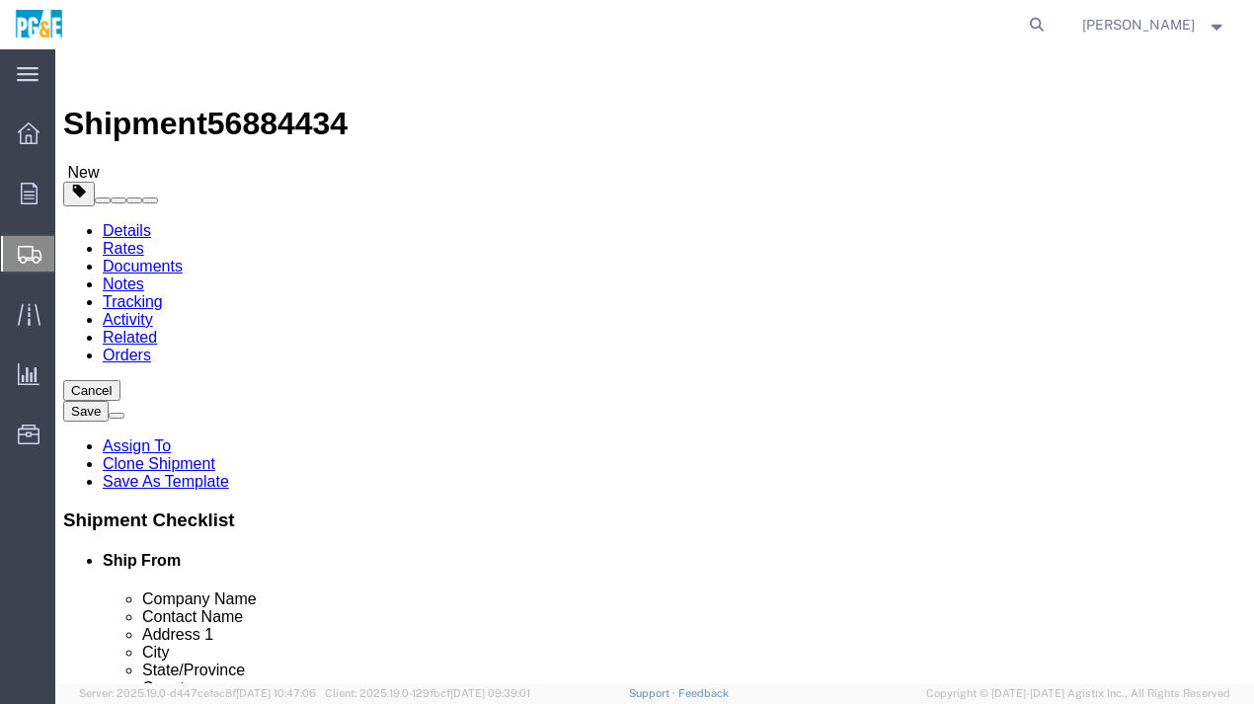
scroll to position [0, 0]
click span "button"
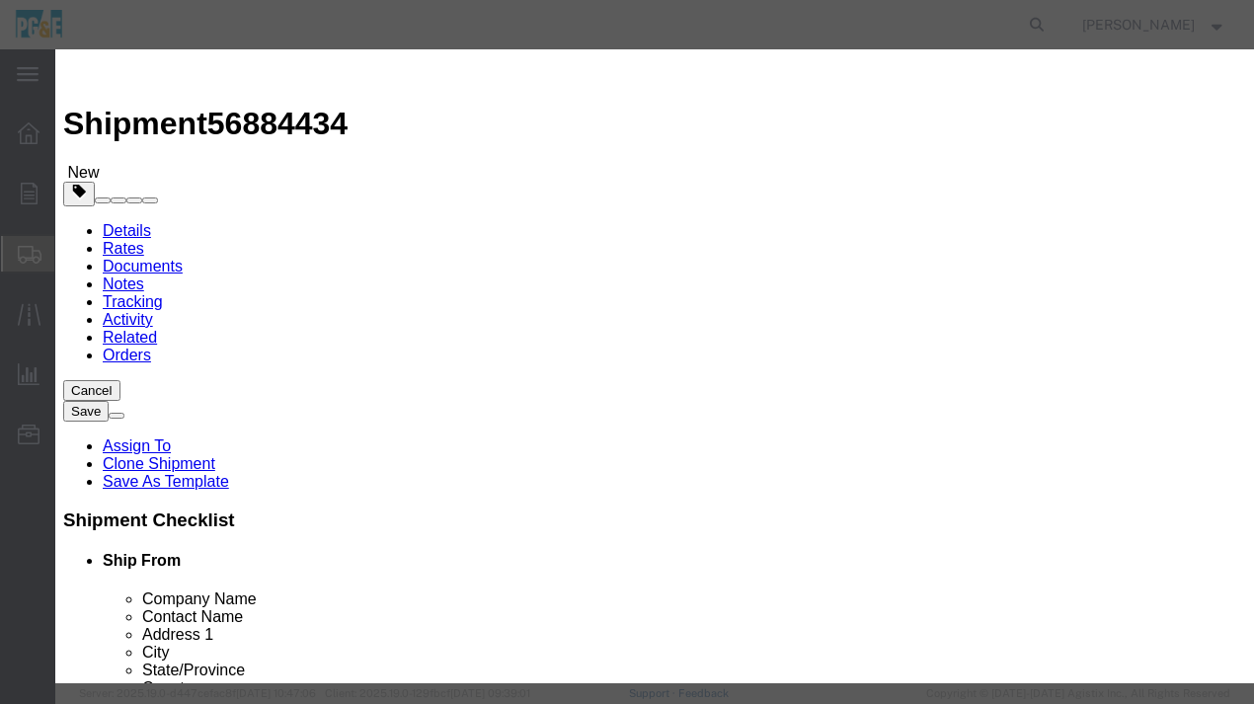
click button "Yes"
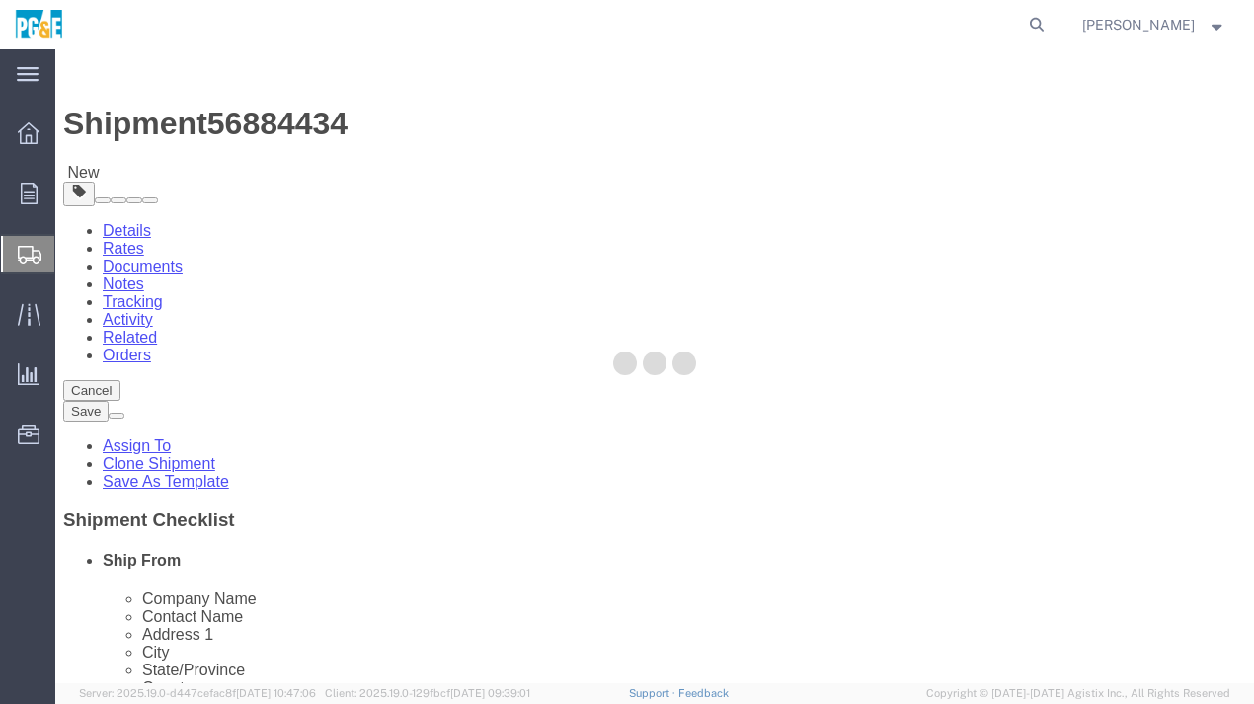
select select "PSNS"
select select "NKCR"
select select "PSNS"
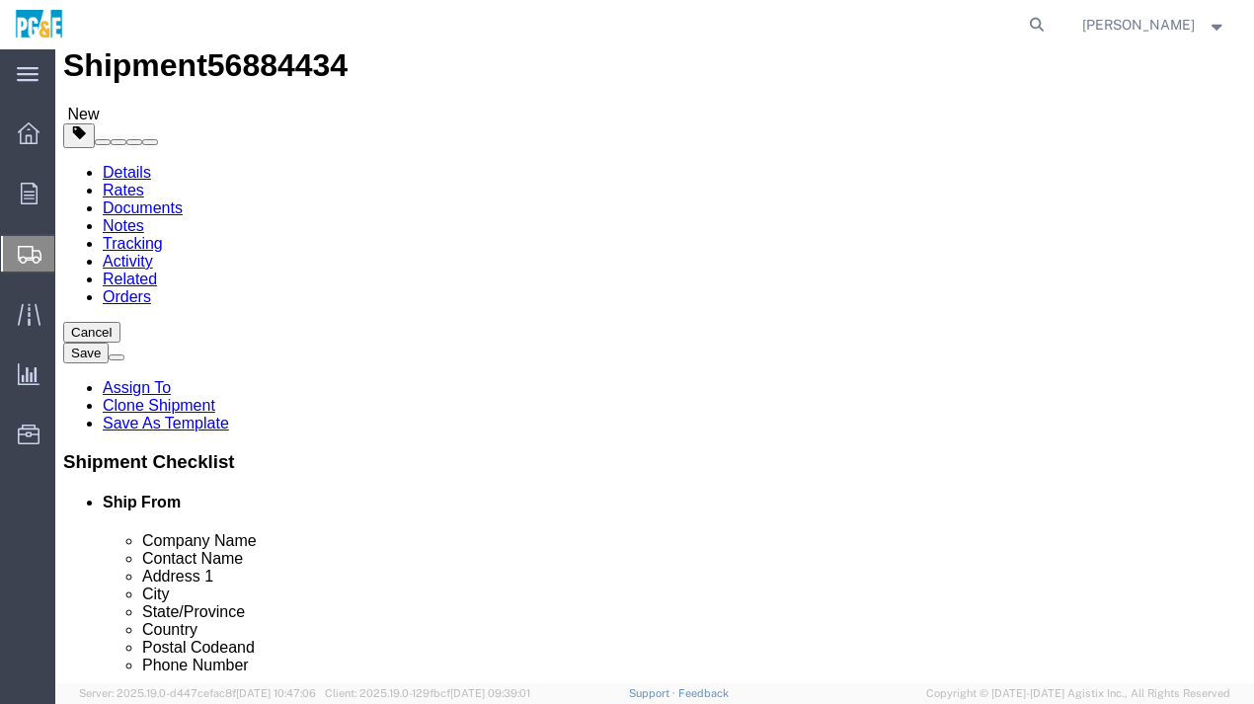
scroll to position [99, 0]
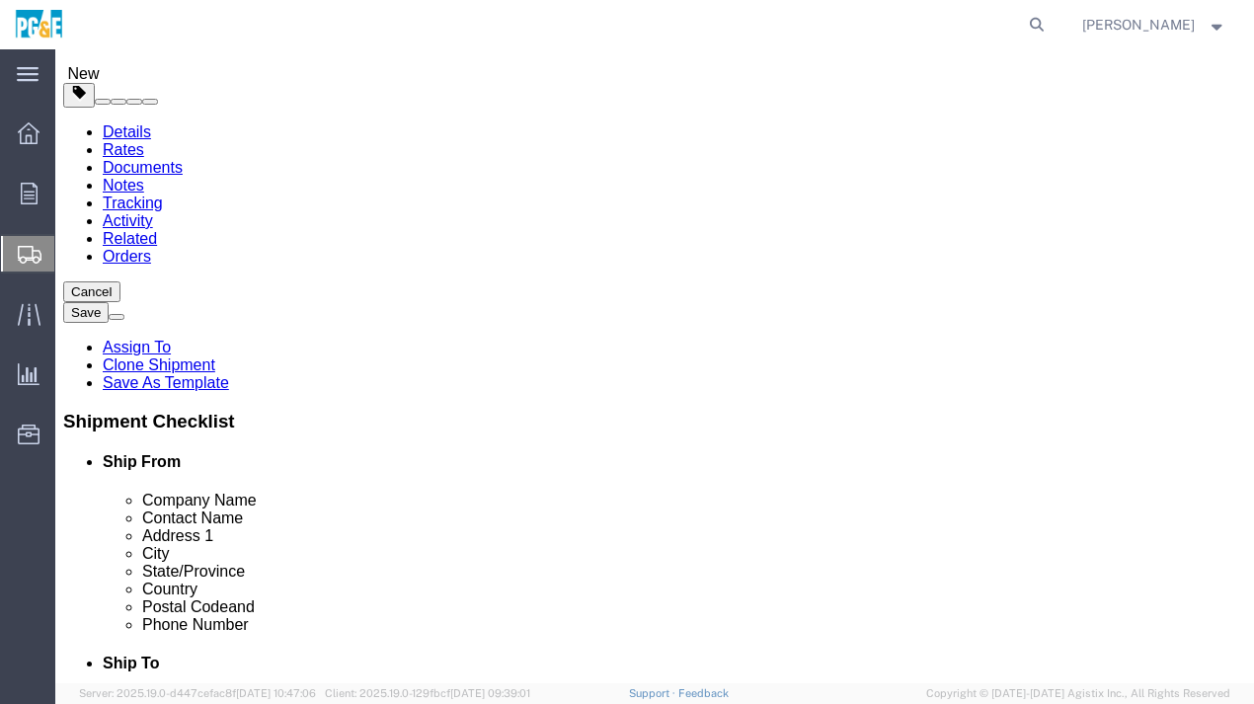
click span "button"
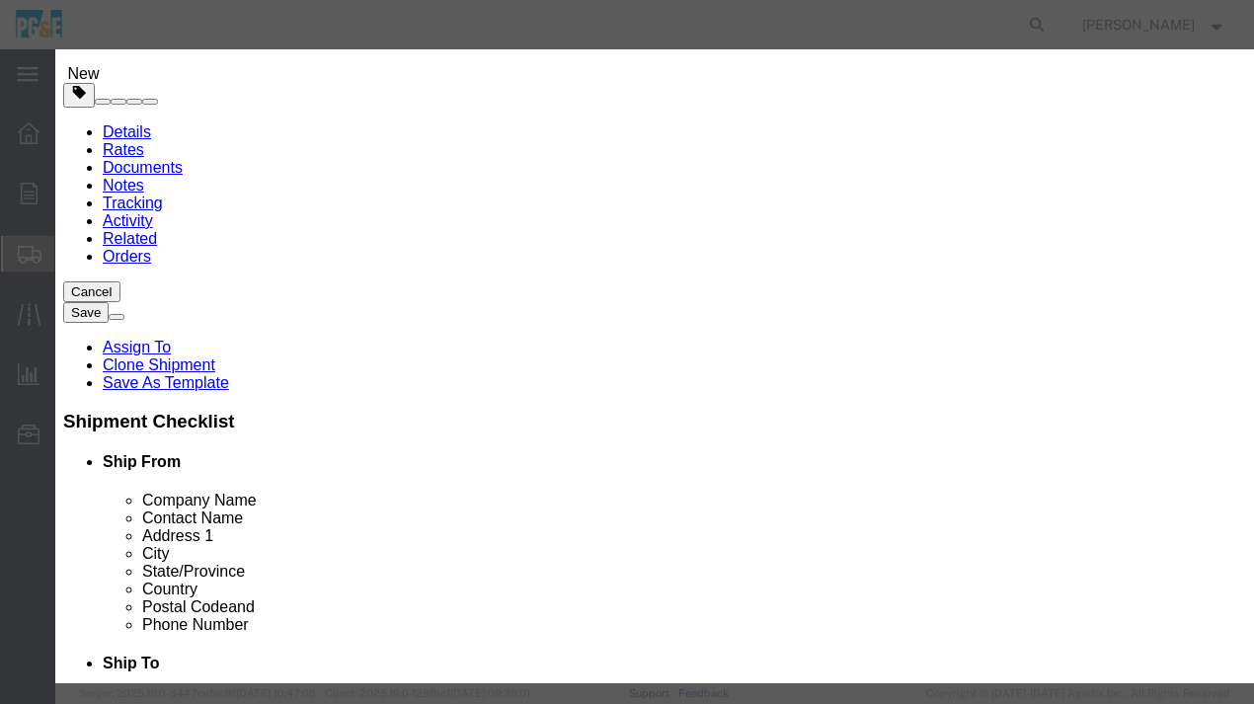
click button "Yes"
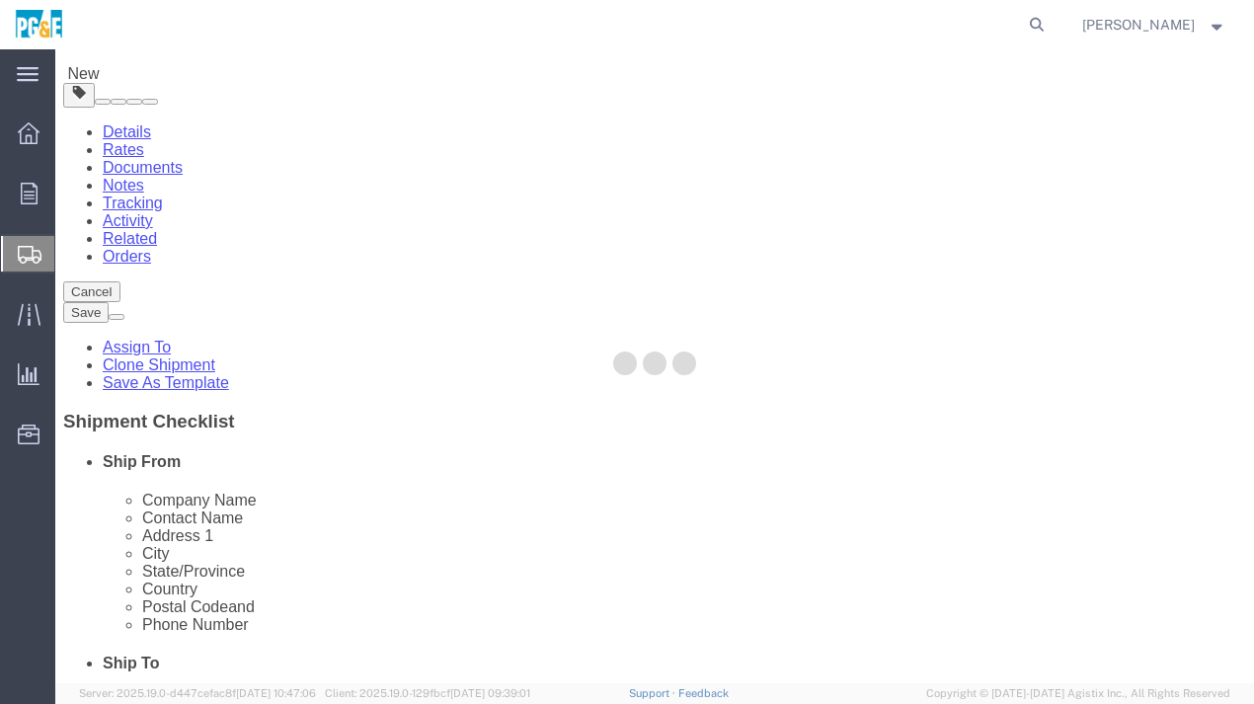
select select "PSNS"
select select "NKCR"
select select "PSNS"
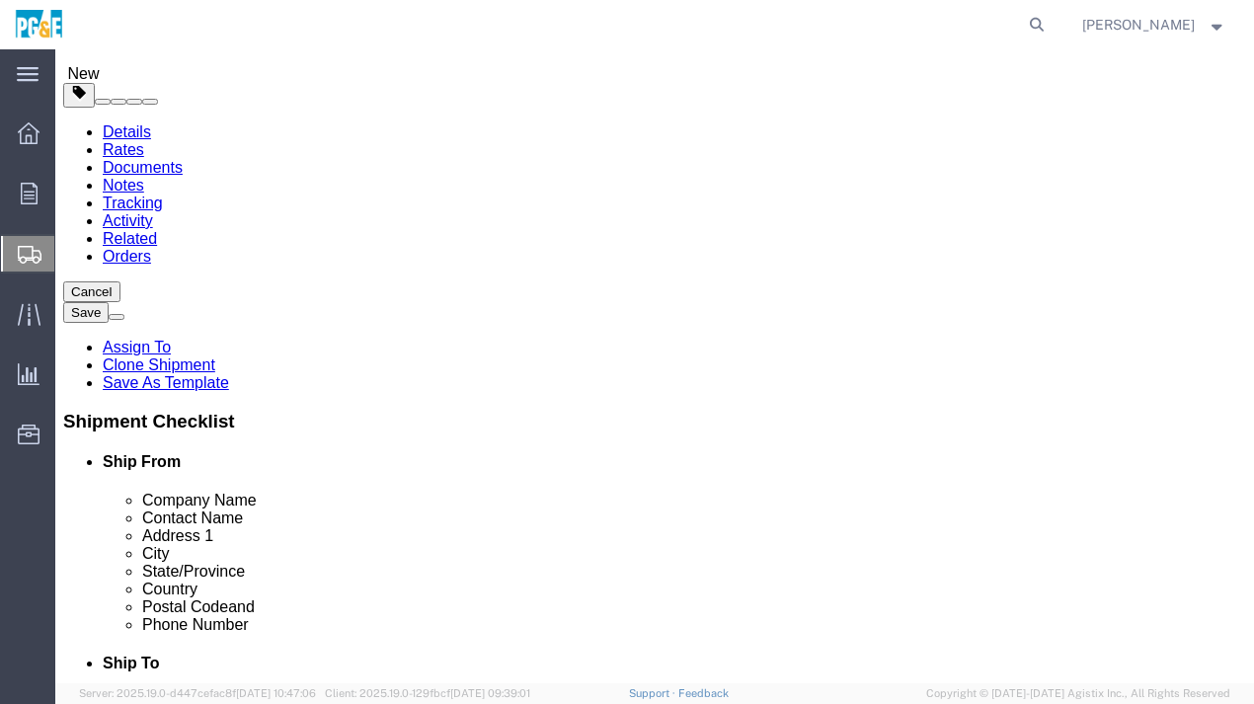
click p "123080-5"
click dt "Pieces:"
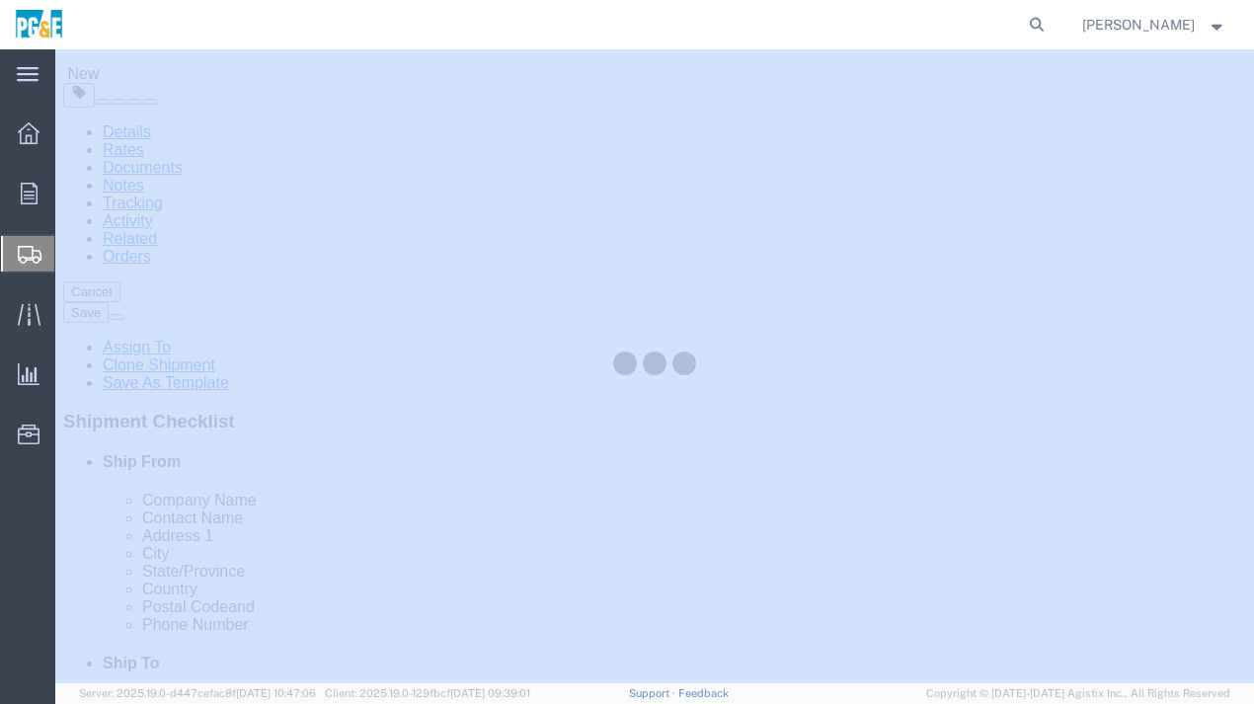
click at [695, 543] on div at bounding box center [654, 366] width 1198 height 634
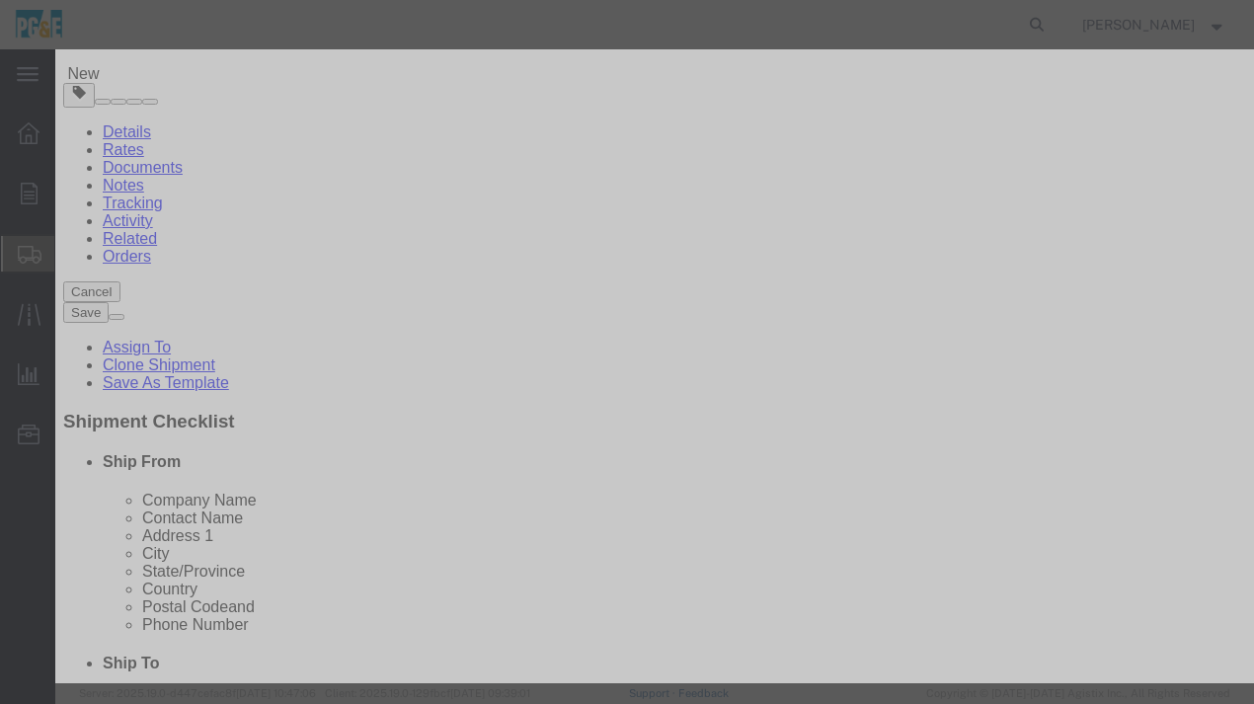
click input "123080-5"
type input "127367-6"
drag, startPoint x: 269, startPoint y: 230, endPoint x: 247, endPoint y: 226, distance: 23.0
click input "50000.00"
type input "85000.00"
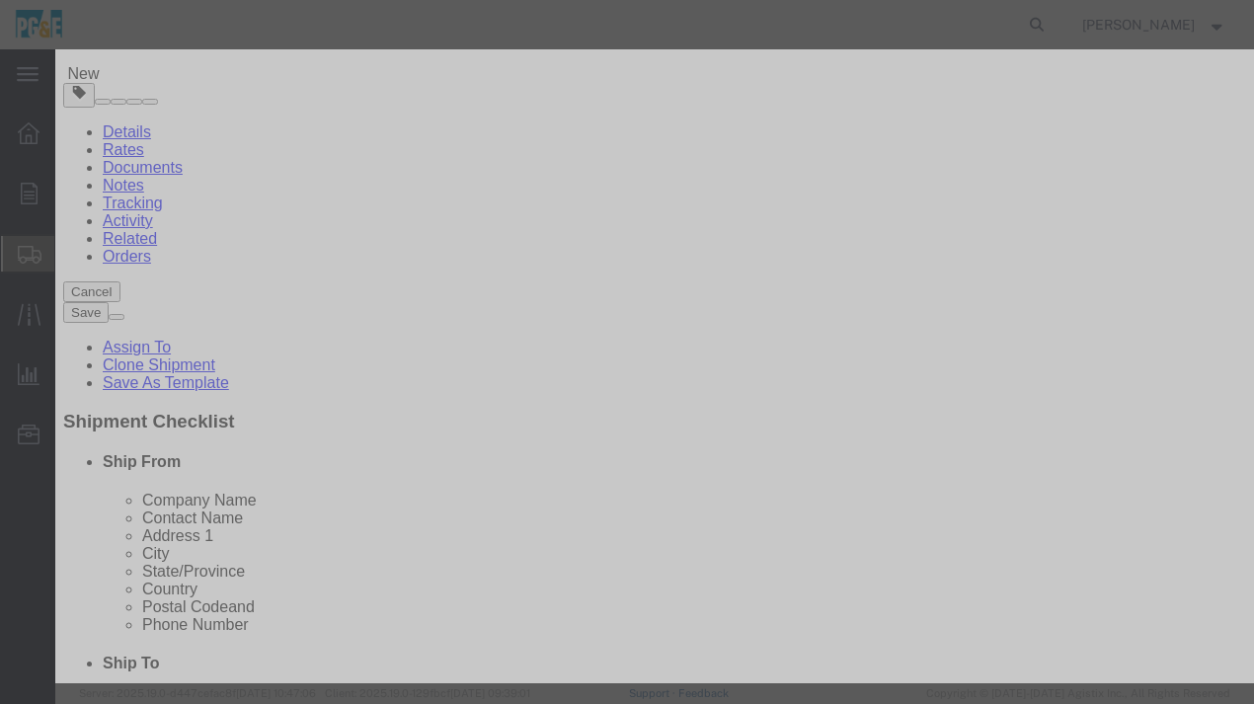
click select "Select 50 55 60 65 70 85 92.5 100 125 175 250 300 400"
select select "55"
click select "Select 50 55 60 65 70 85 92.5 100 125 175 250 300 400"
click button "Save & Close"
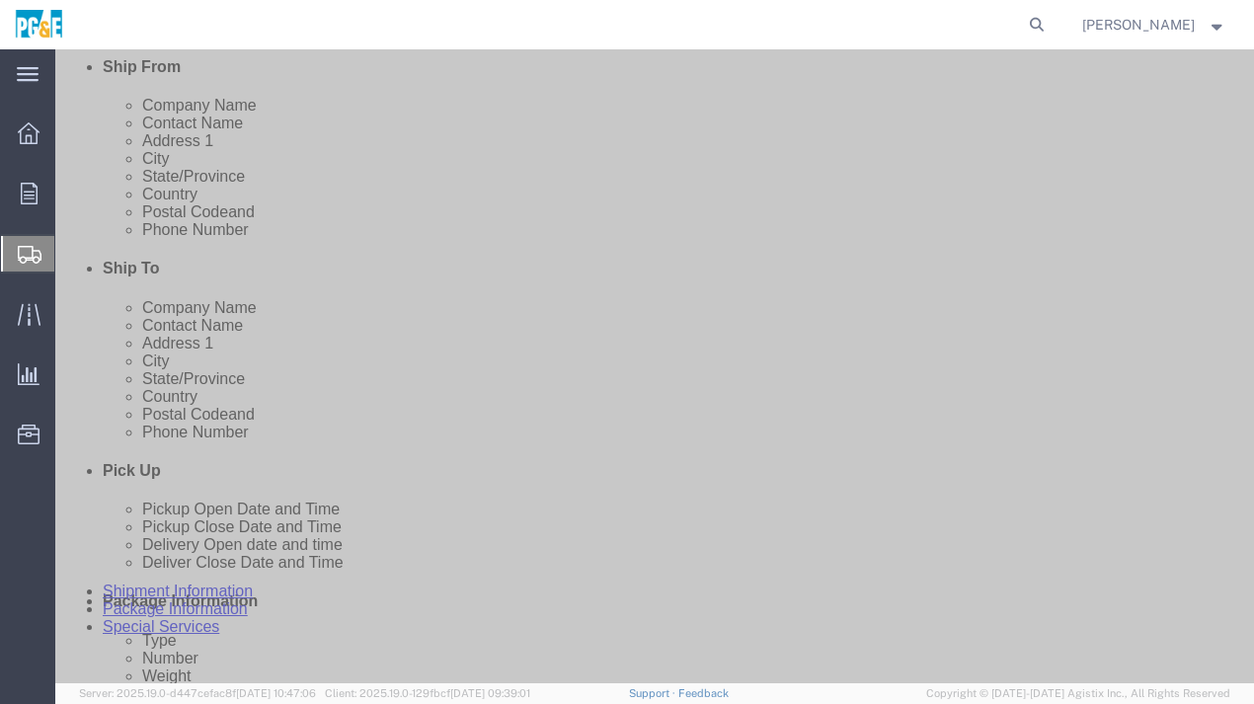
scroll to position [691, 0]
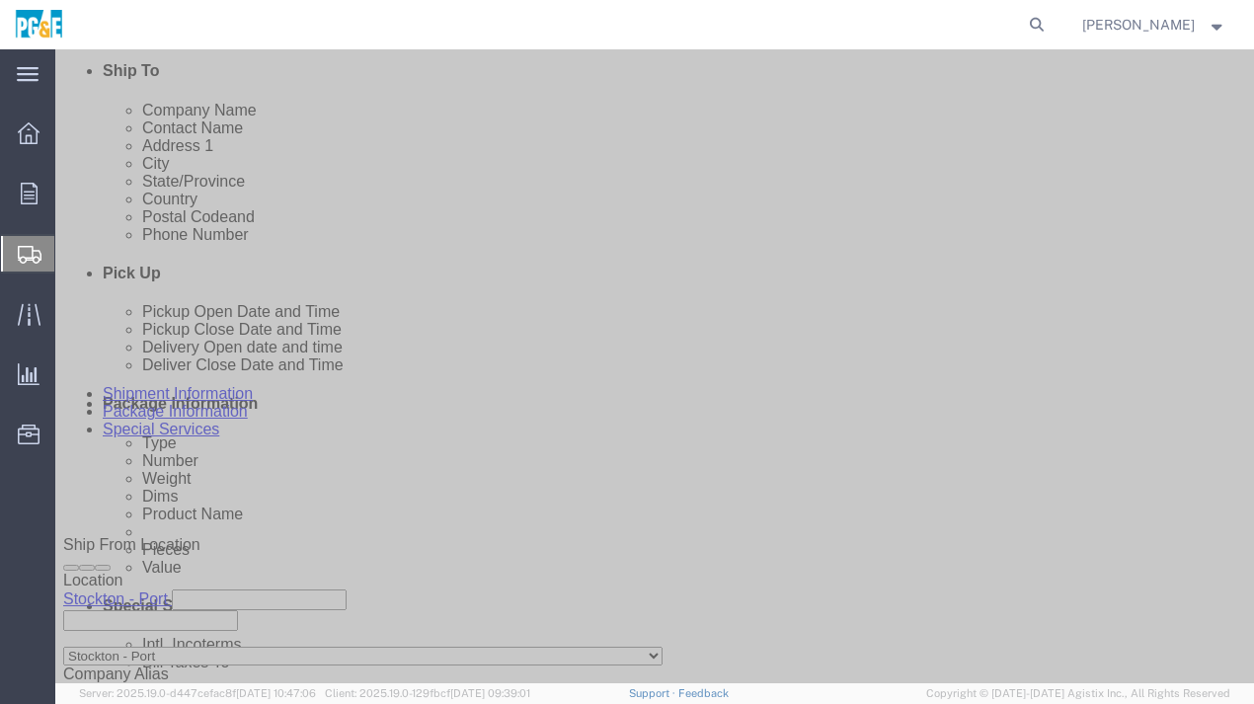
click p "123086 and 123081"
click div "Pieces: 1.00 Each Total value: 3000.00 USD"
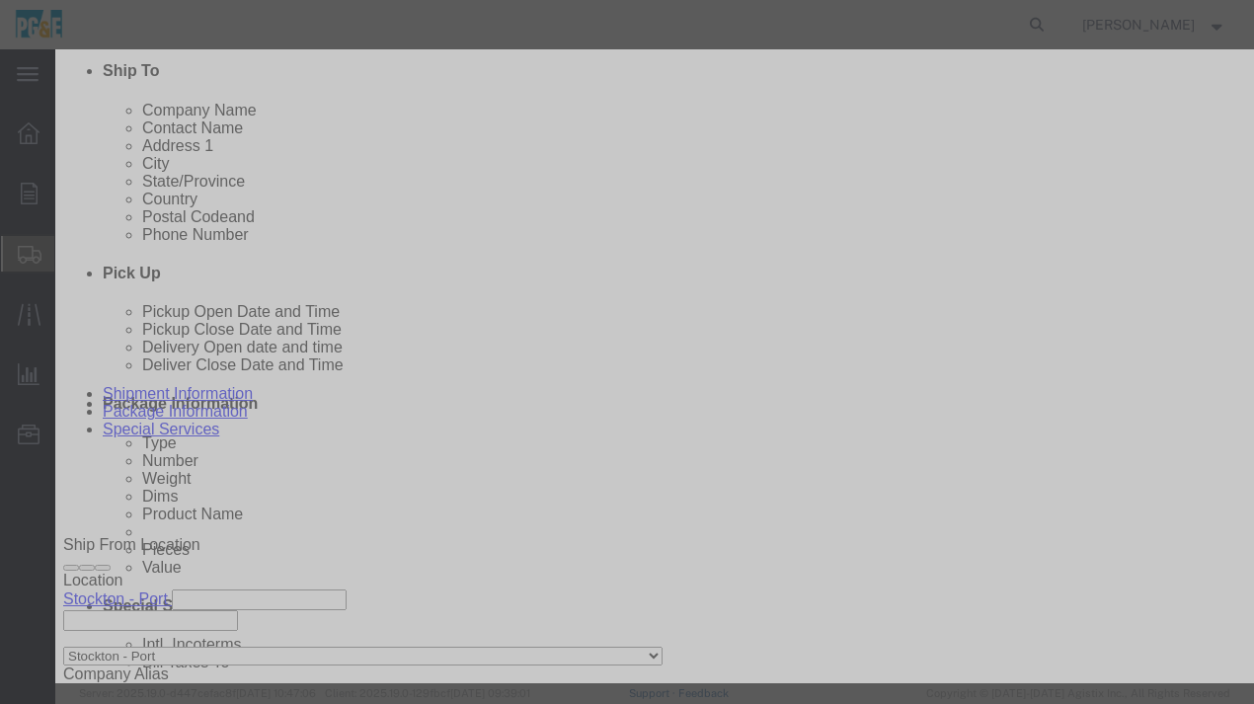
drag, startPoint x: 385, startPoint y: 150, endPoint x: 271, endPoint y: 153, distance: 113.6
click input "123086 and 123081"
type input "126994"
click button "Save & Close"
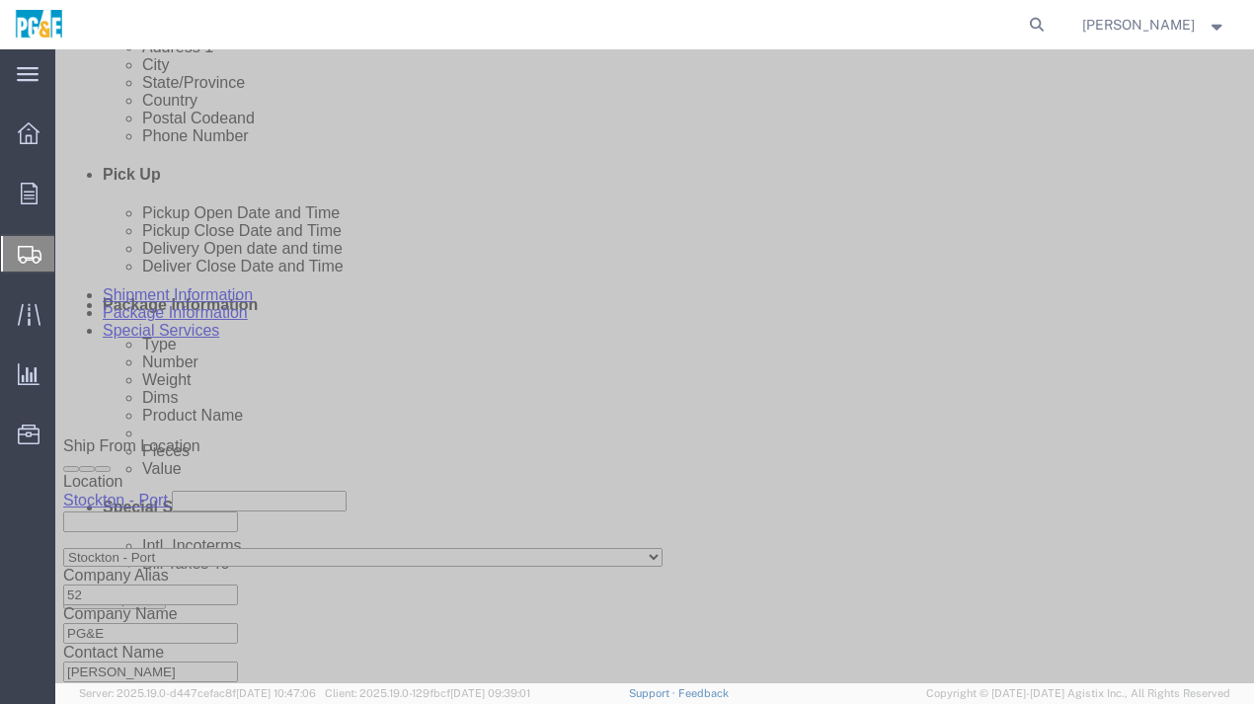
scroll to position [878, 0]
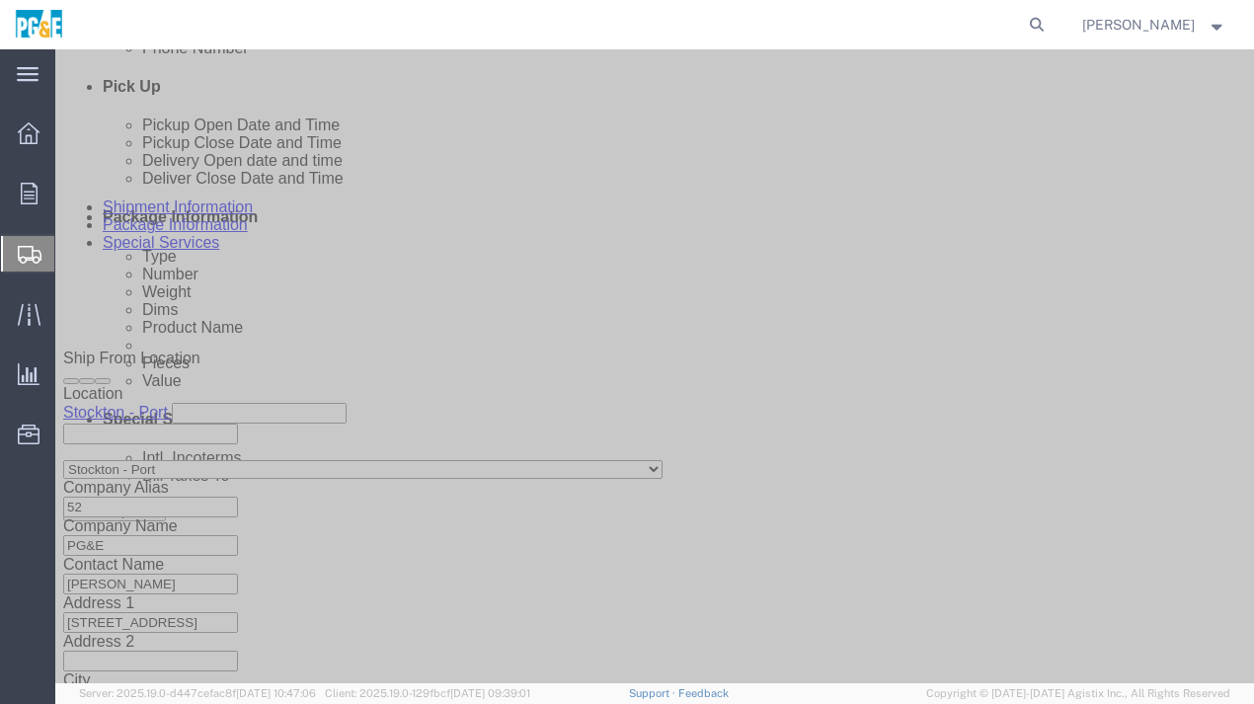
click button "Continue"
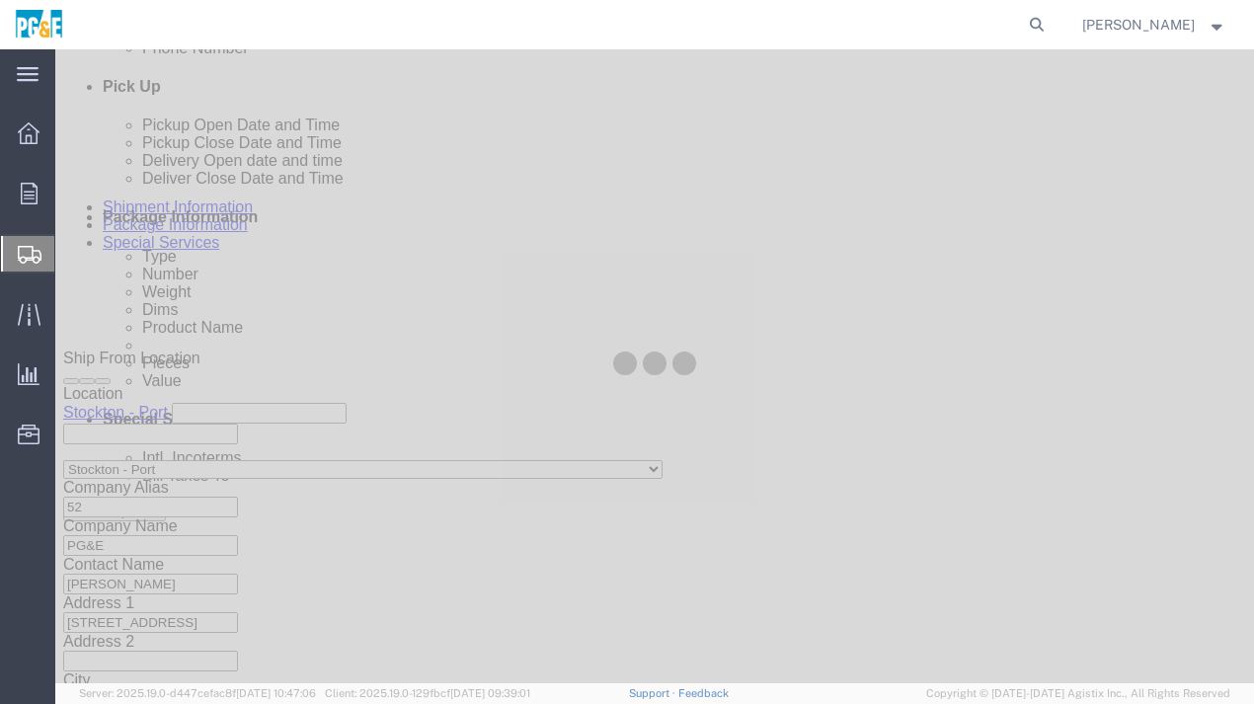
select select
select select "COSTCENTER"
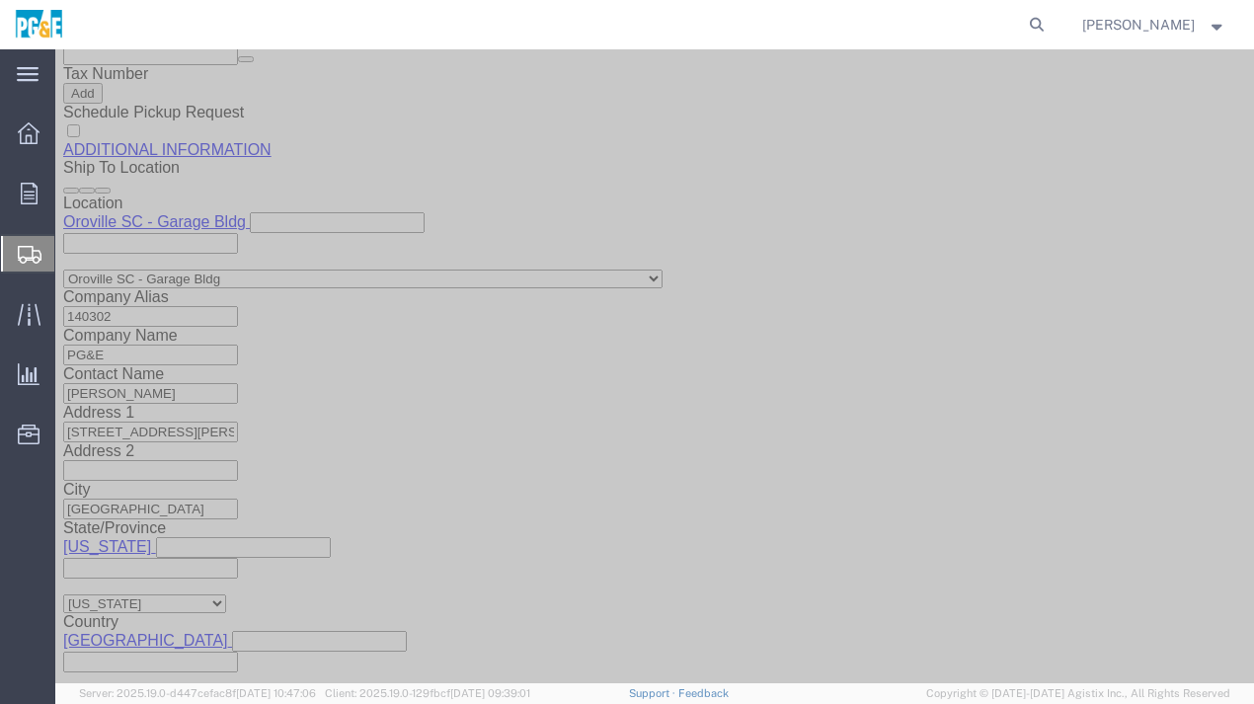
scroll to position [2133, 0]
click button "Rate Shipment"
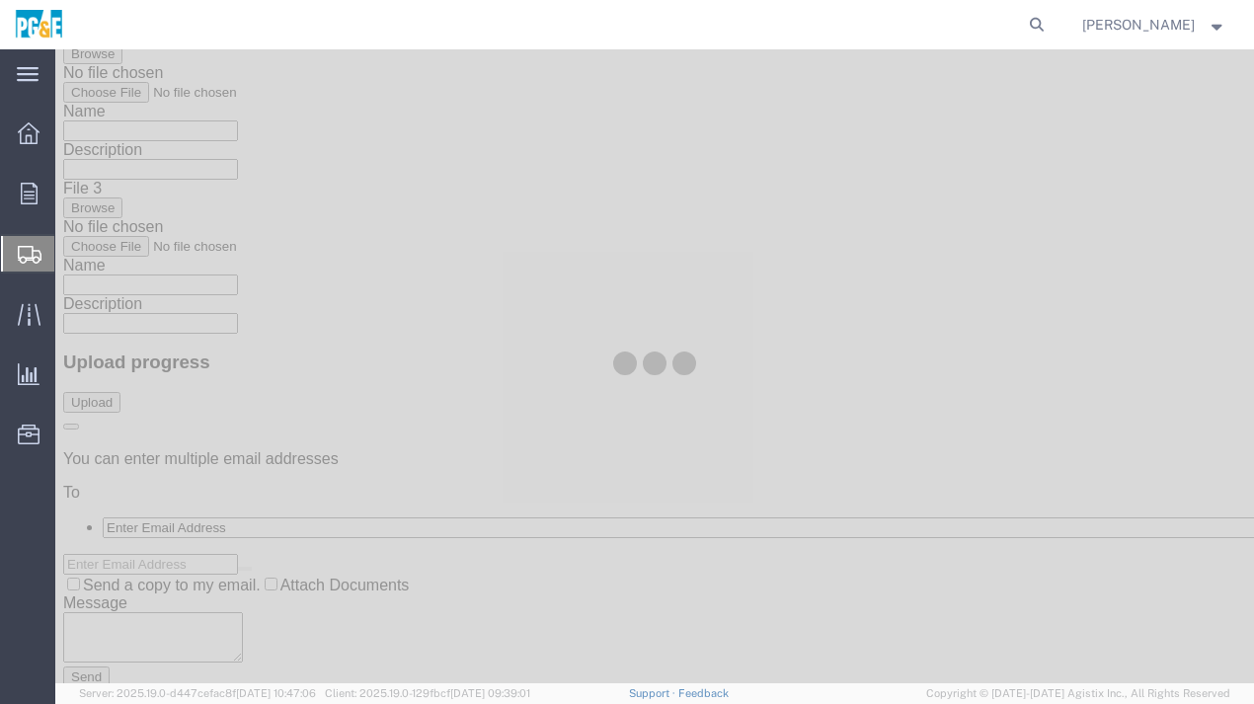
scroll to position [0, 0]
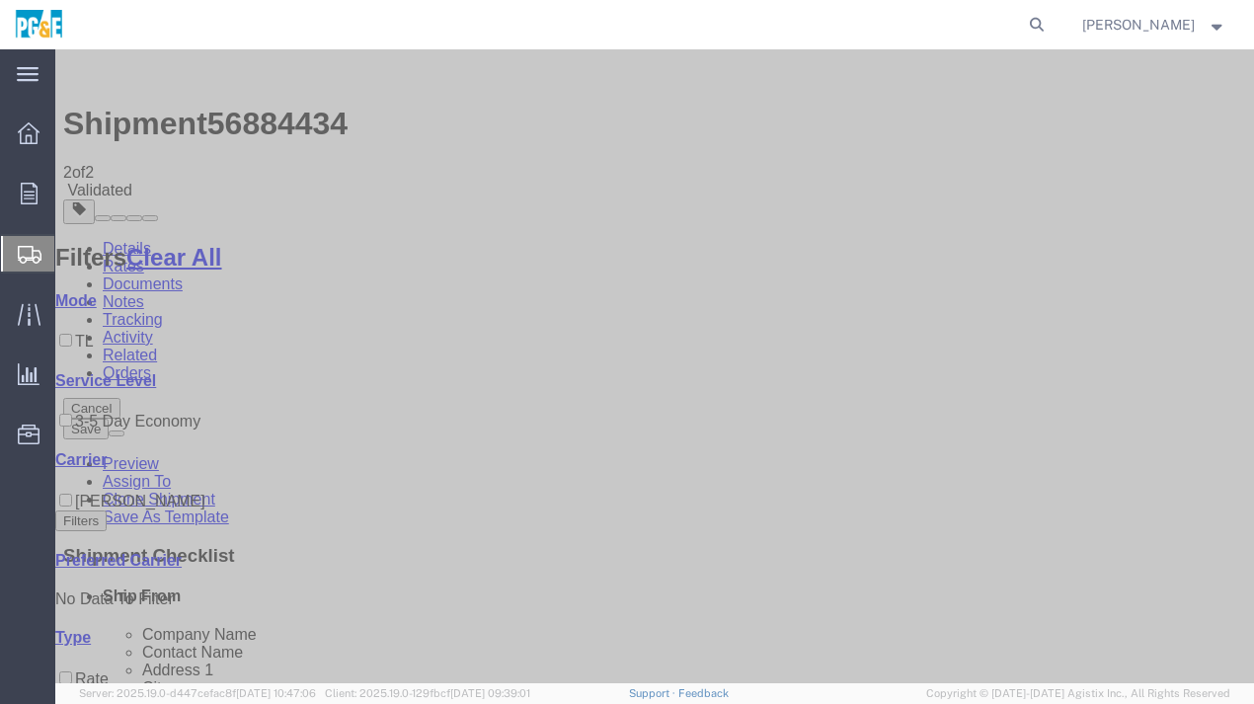
checkbox input "false"
checkbox input "true"
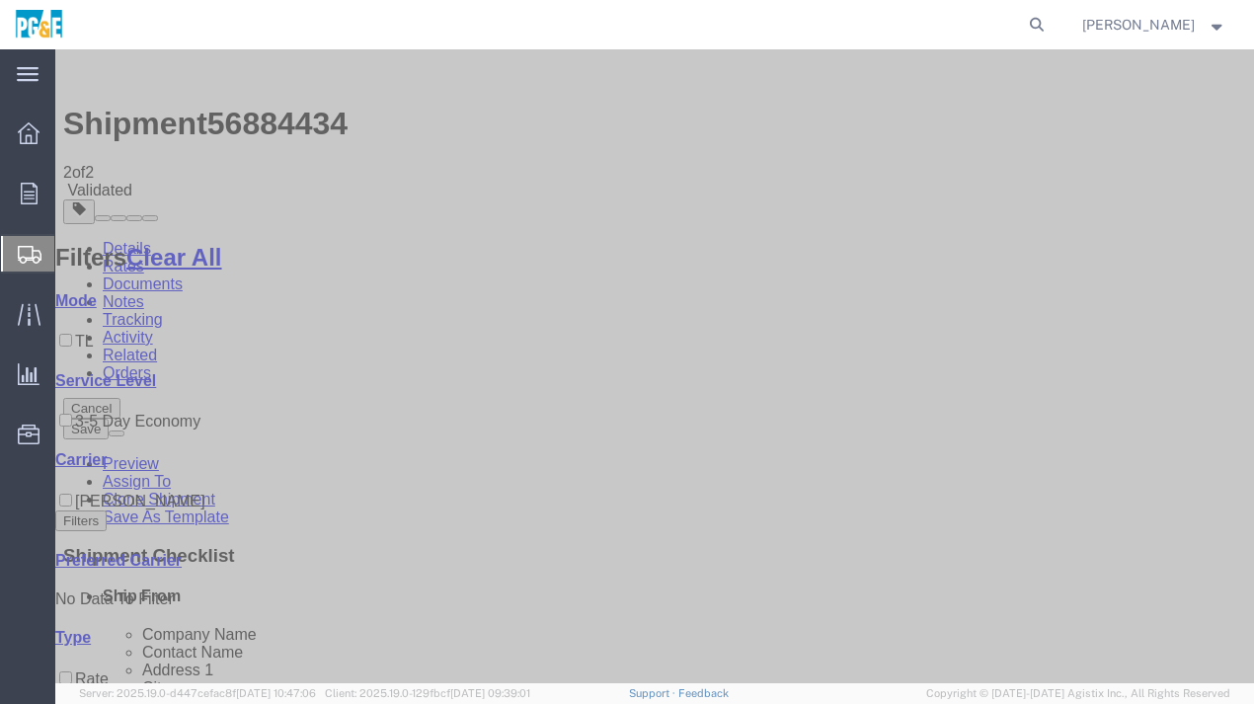
checkbox input "true"
checkbox input "false"
